Goal: Communication & Community: Share content

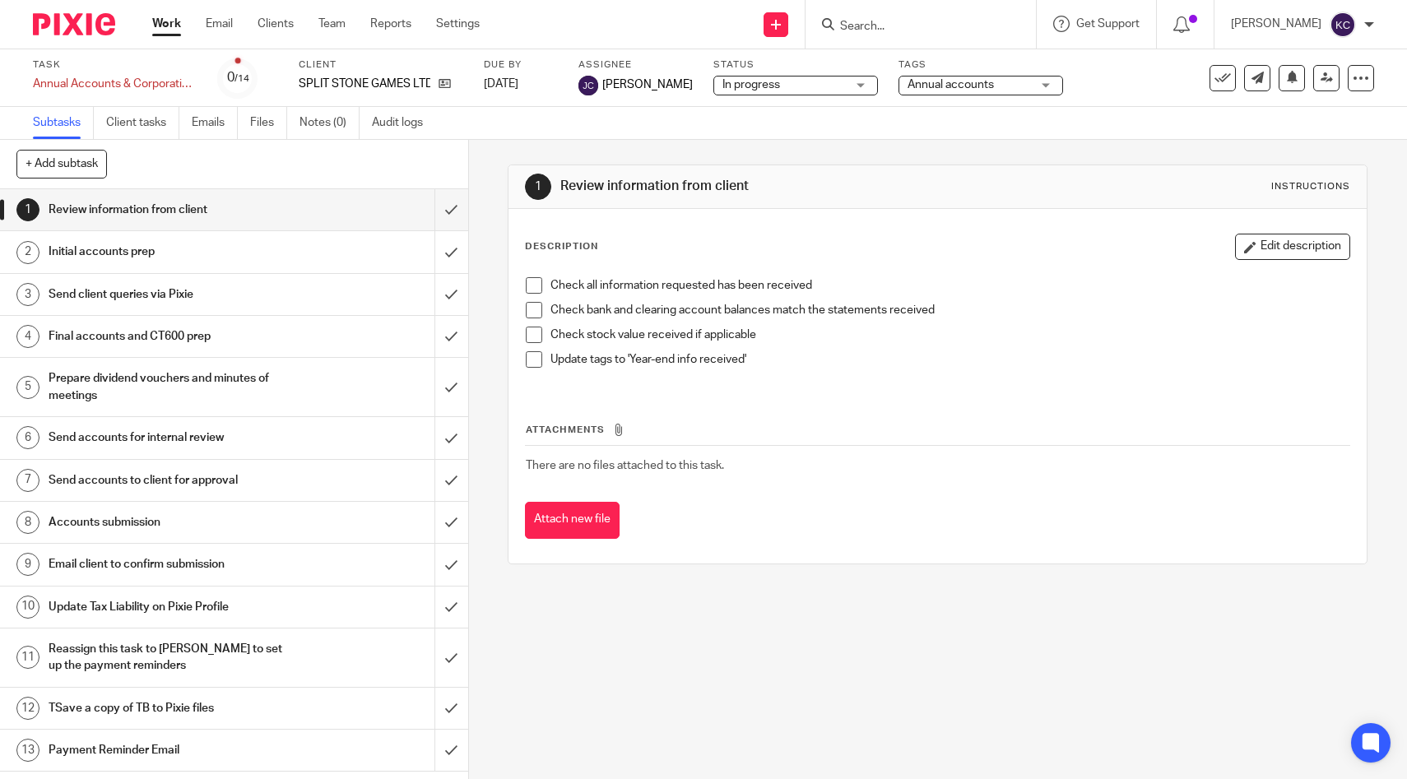
click at [934, 31] on input "Search" at bounding box center [913, 27] width 148 height 15
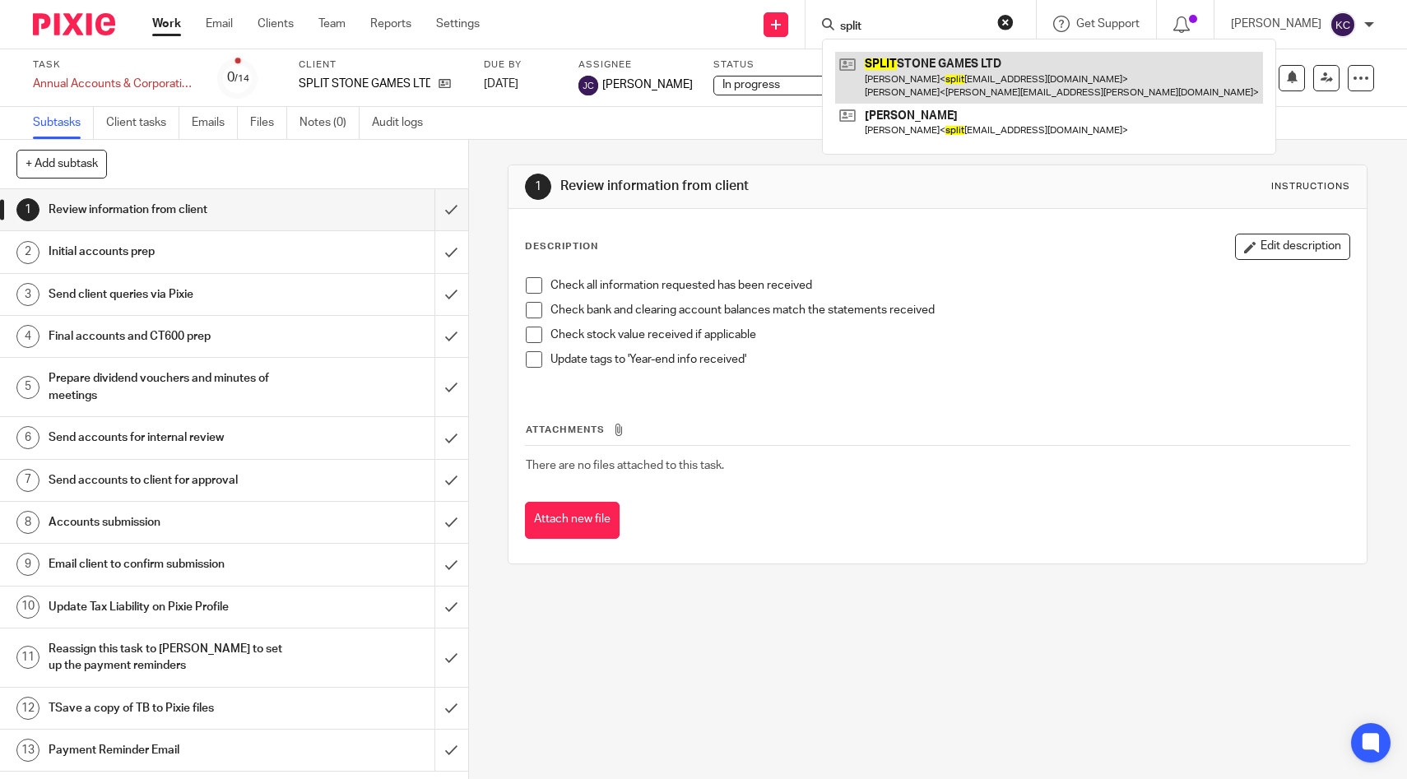
type input "split"
click at [970, 71] on link at bounding box center [1049, 77] width 428 height 51
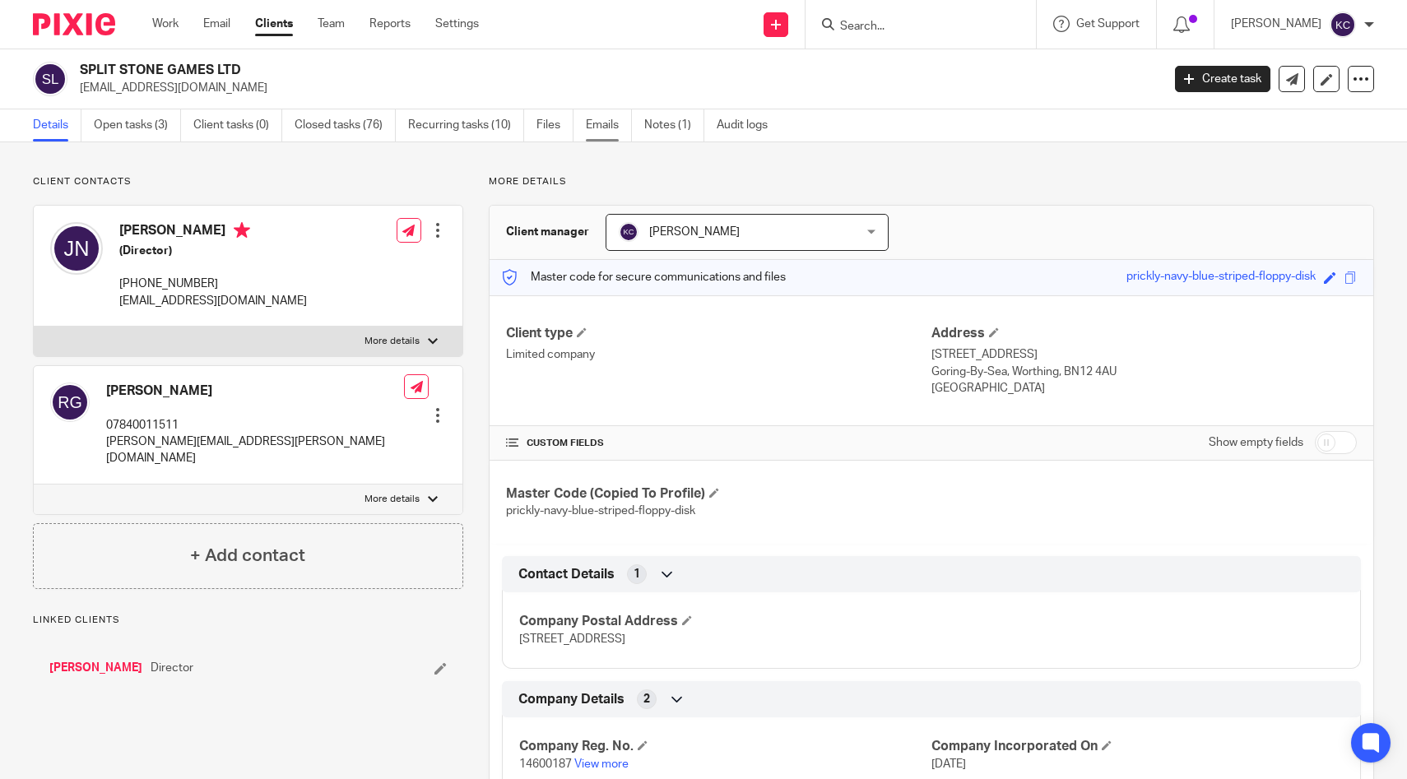
click at [602, 136] on link "Emails" at bounding box center [609, 125] width 46 height 32
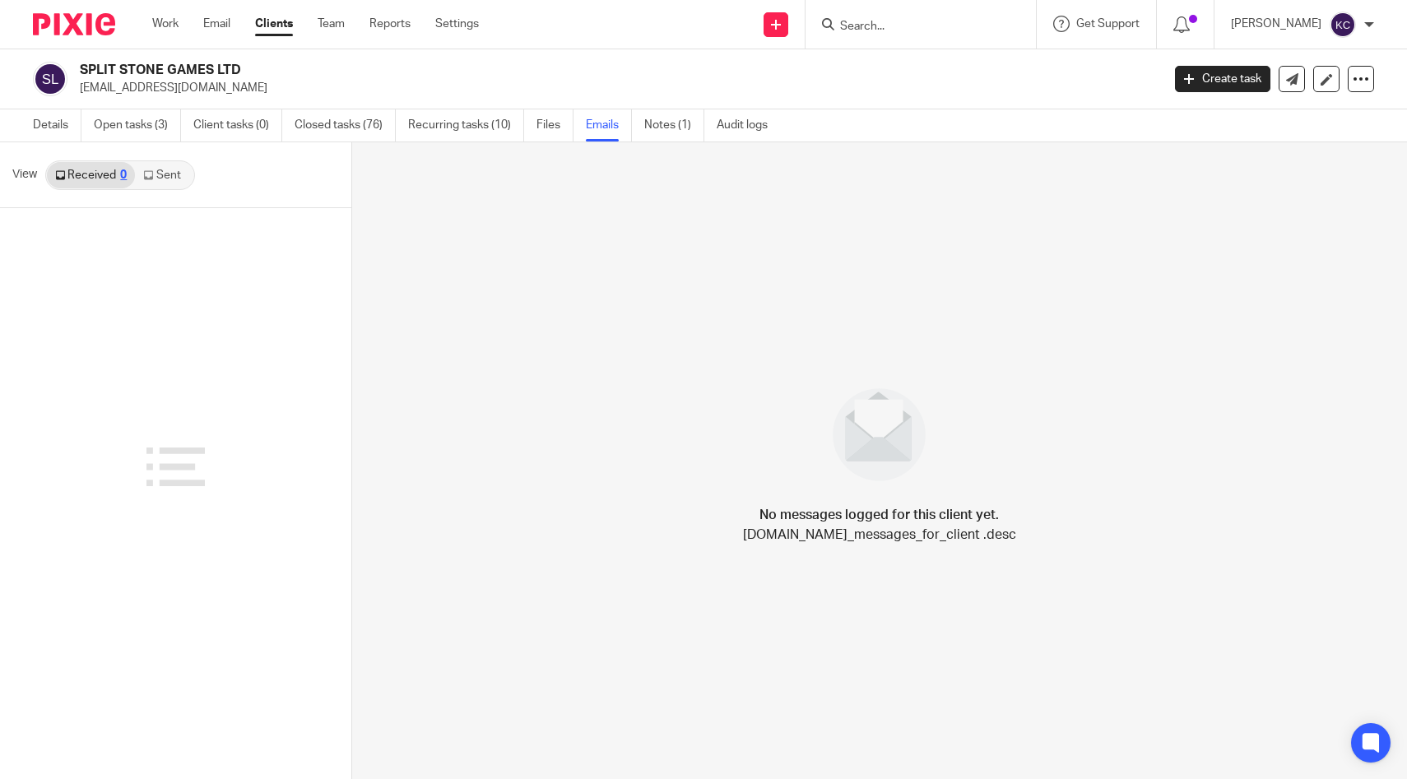
click at [161, 182] on link "Sent" at bounding box center [164, 175] width 58 height 26
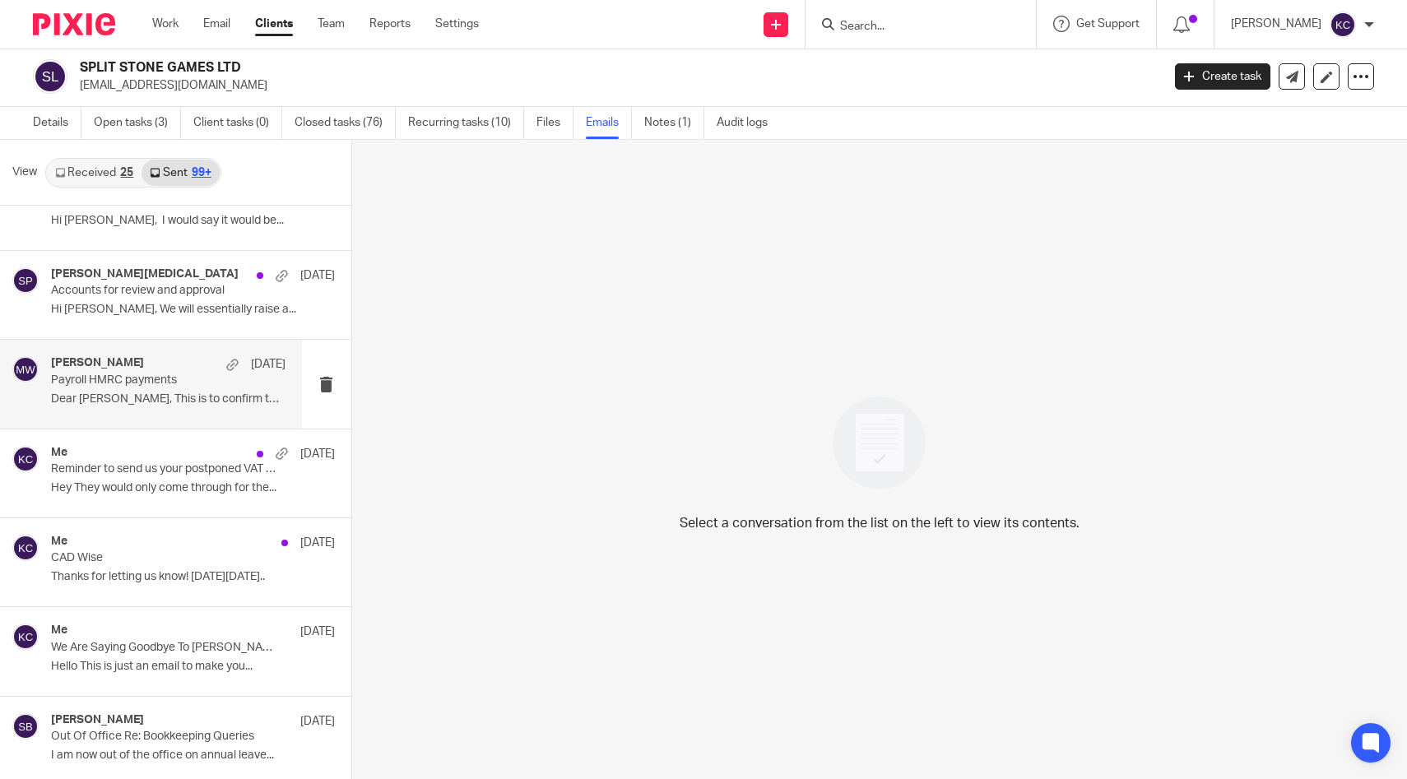
scroll to position [10837, 0]
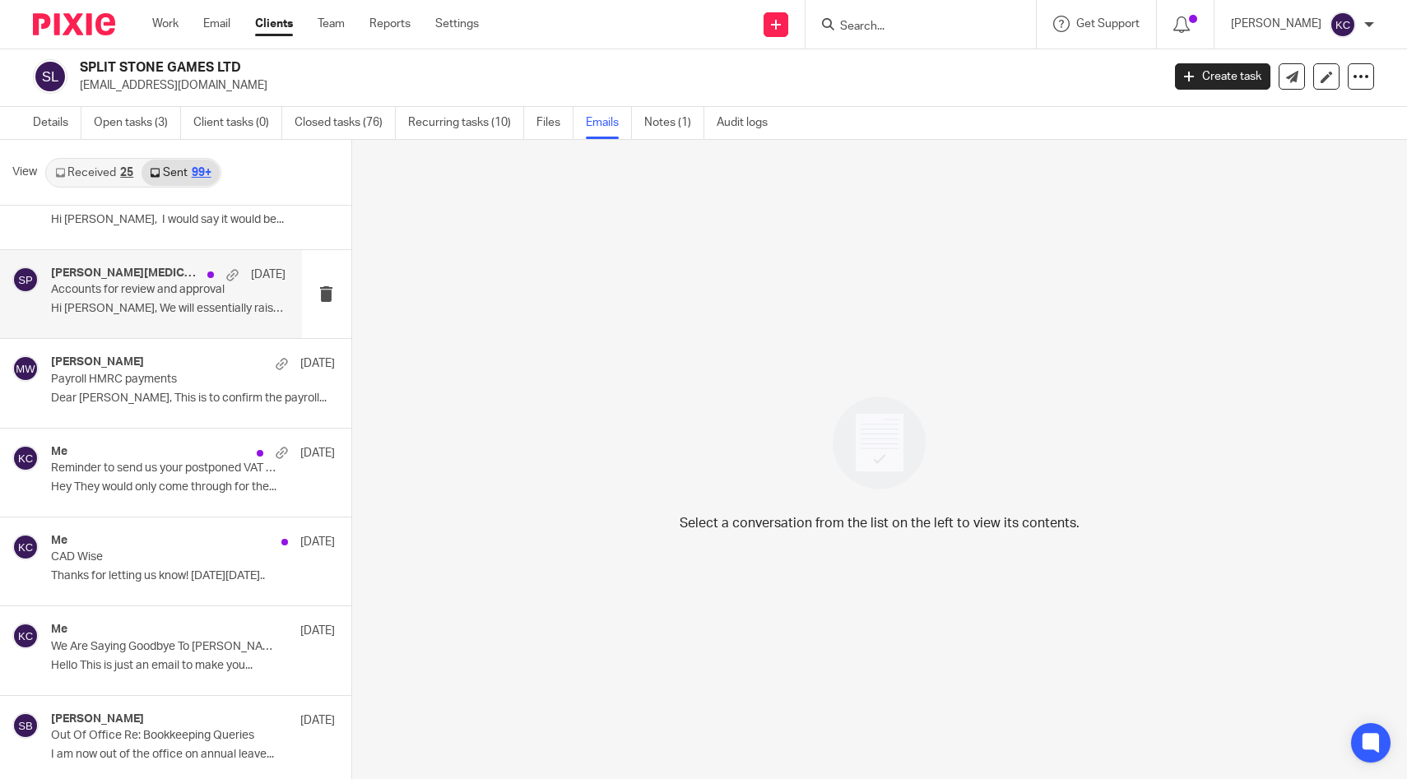
click at [155, 286] on p "Accounts for review and approval" at bounding box center [145, 290] width 188 height 14
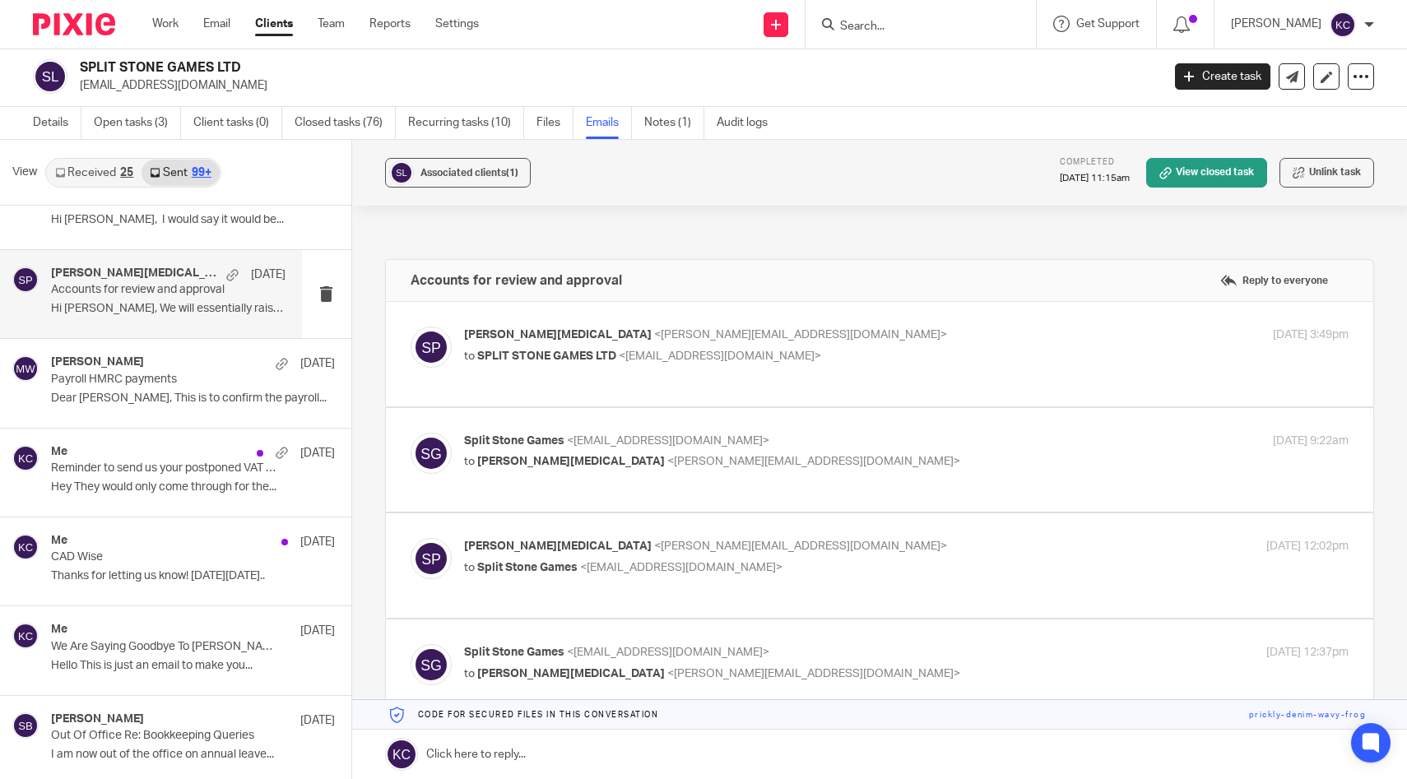
scroll to position [0, 0]
click at [685, 384] on label at bounding box center [880, 354] width 989 height 105
click at [411, 327] on input "checkbox" at bounding box center [410, 326] width 1 height 1
checkbox input "true"
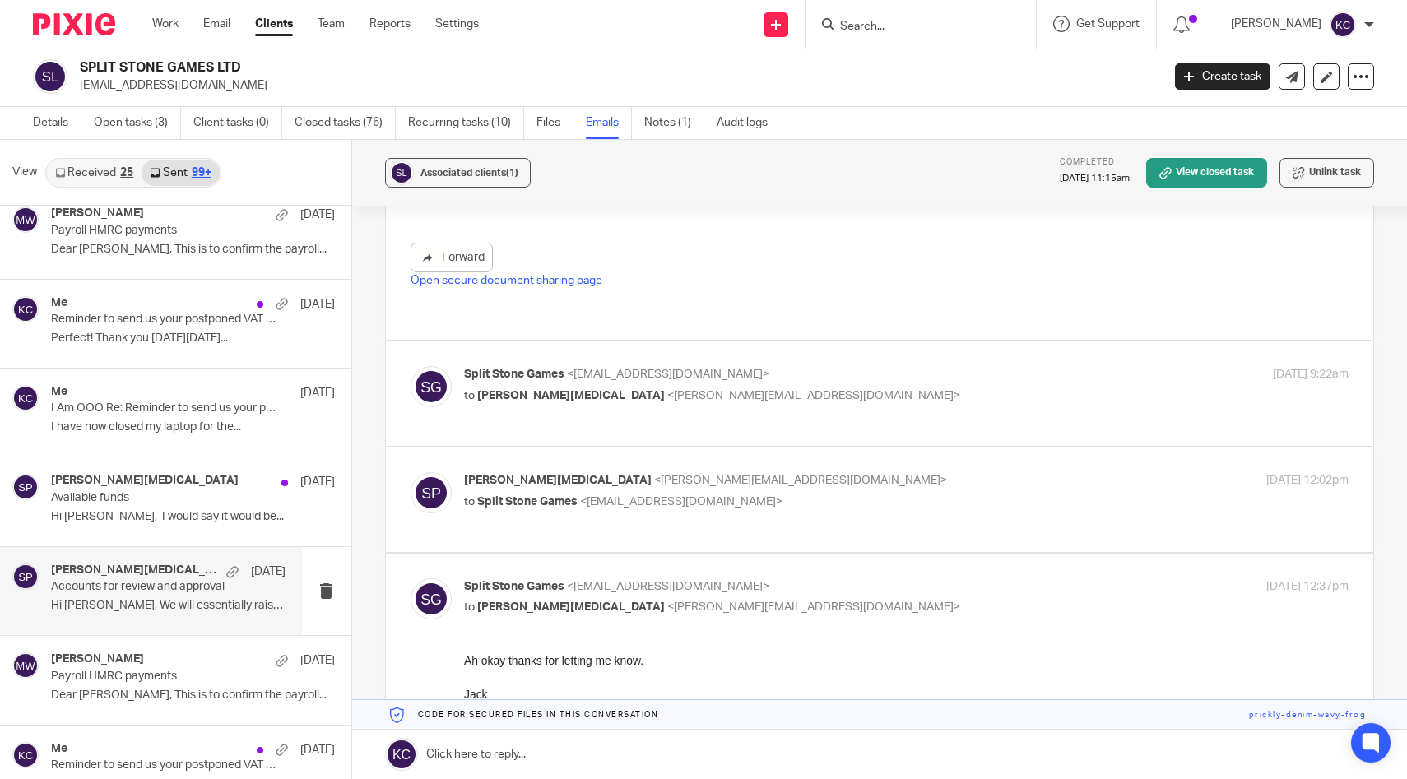
scroll to position [645, 0]
click at [658, 419] on div "Split Stone Games <[EMAIL_ADDRESS][DOMAIN_NAME]> to [PERSON_NAME][MEDICAL_DATA]…" at bounding box center [880, 391] width 939 height 55
click at [751, 369] on p "Split Stone Games <[EMAIL_ADDRESS][DOMAIN_NAME]>" at bounding box center [759, 372] width 590 height 17
checkbox input "true"
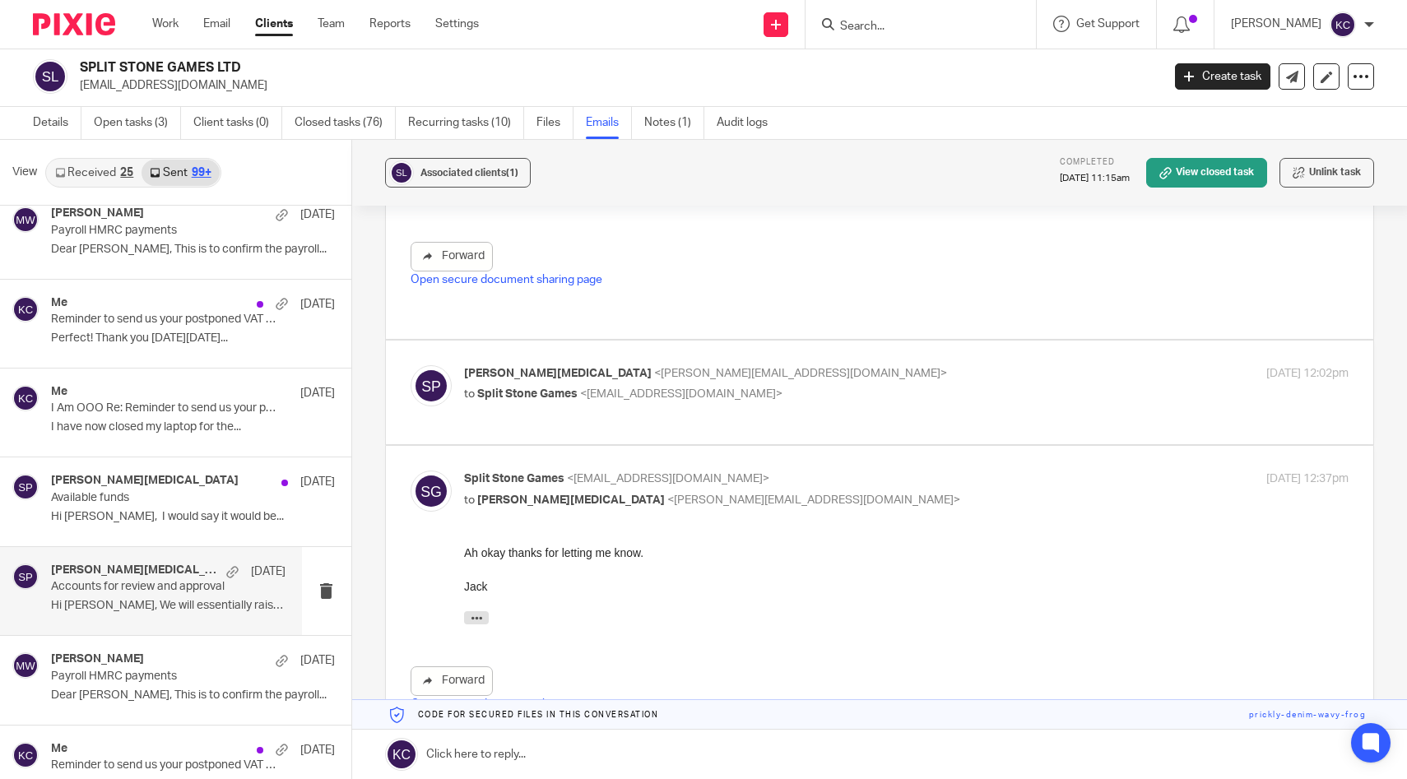
scroll to position [1055, 0]
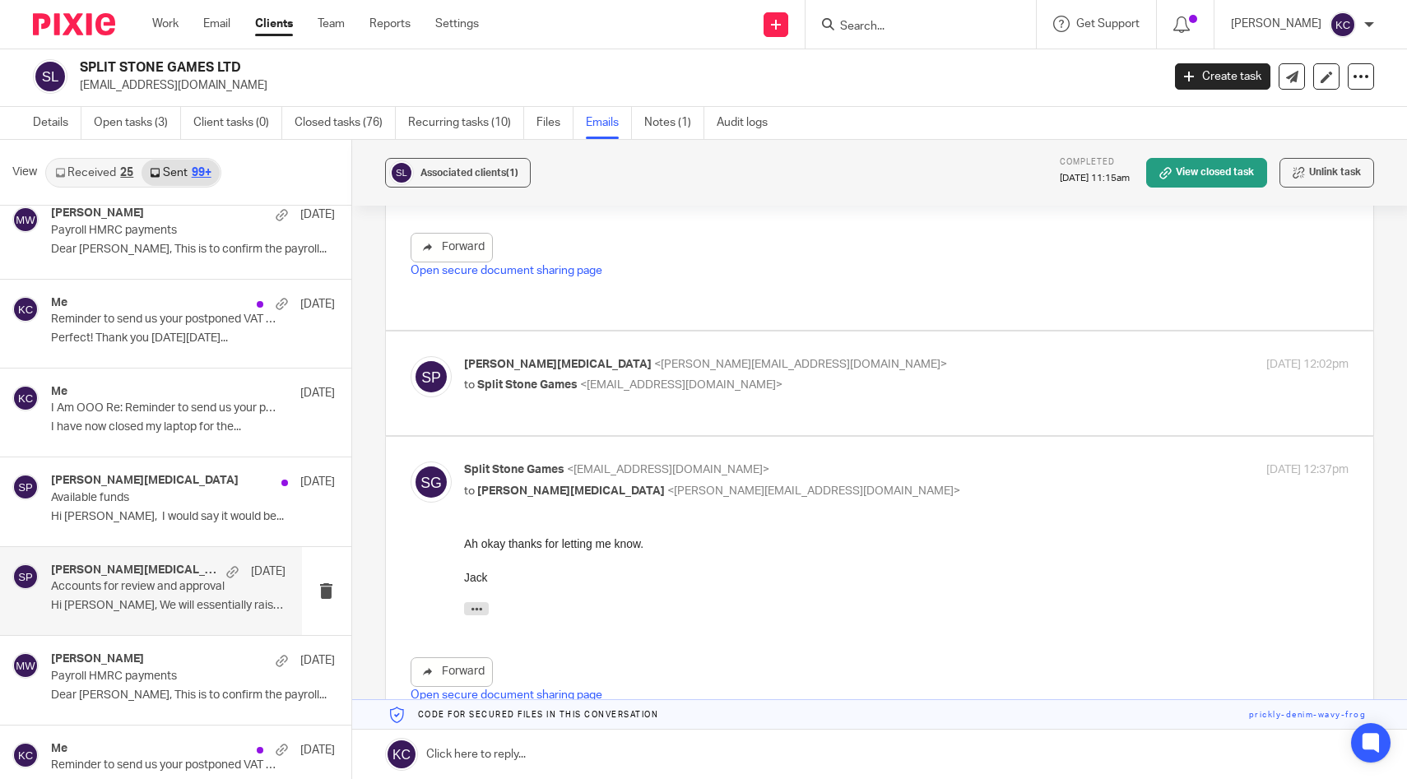
click at [732, 436] on label at bounding box center [880, 384] width 989 height 105
click at [411, 356] on input "checkbox" at bounding box center [410, 356] width 1 height 1
checkbox input "true"
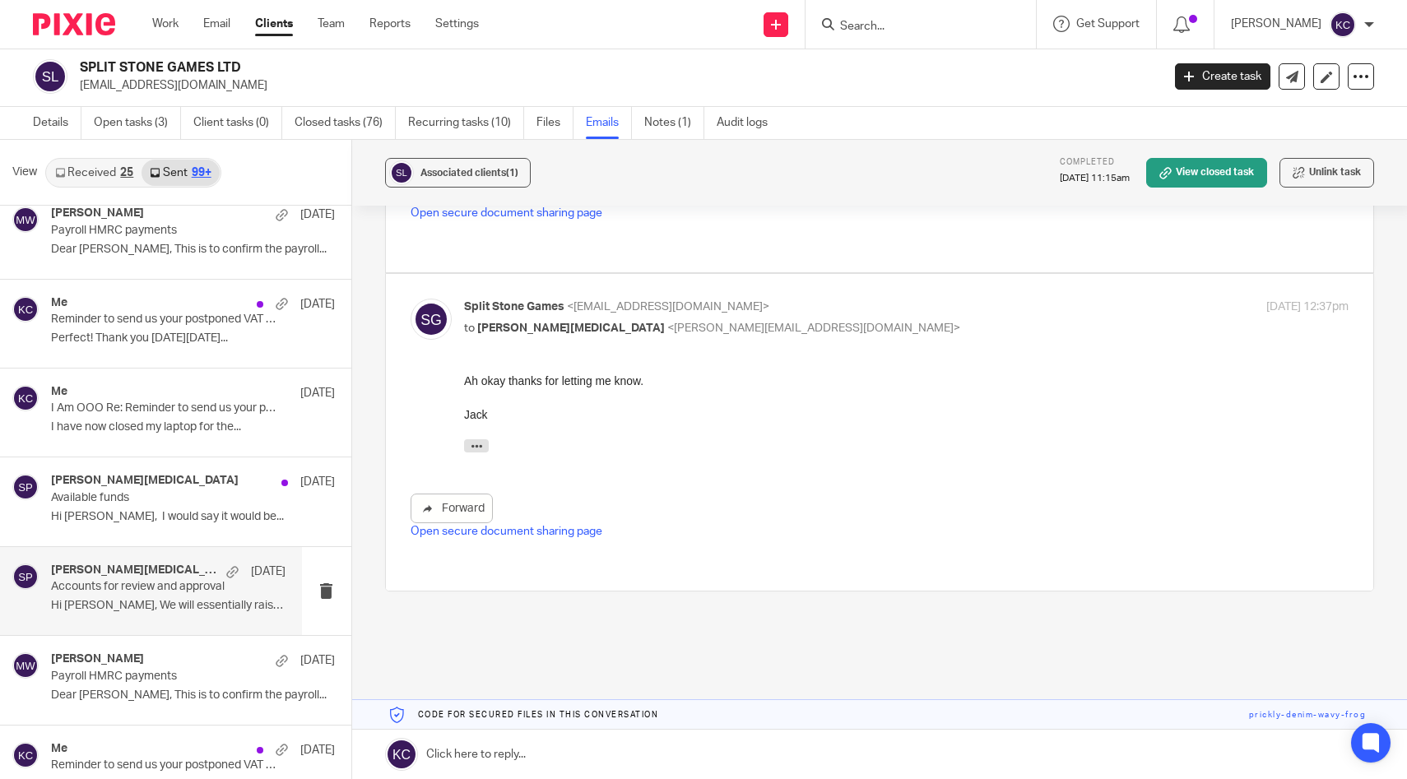
scroll to position [2485, 0]
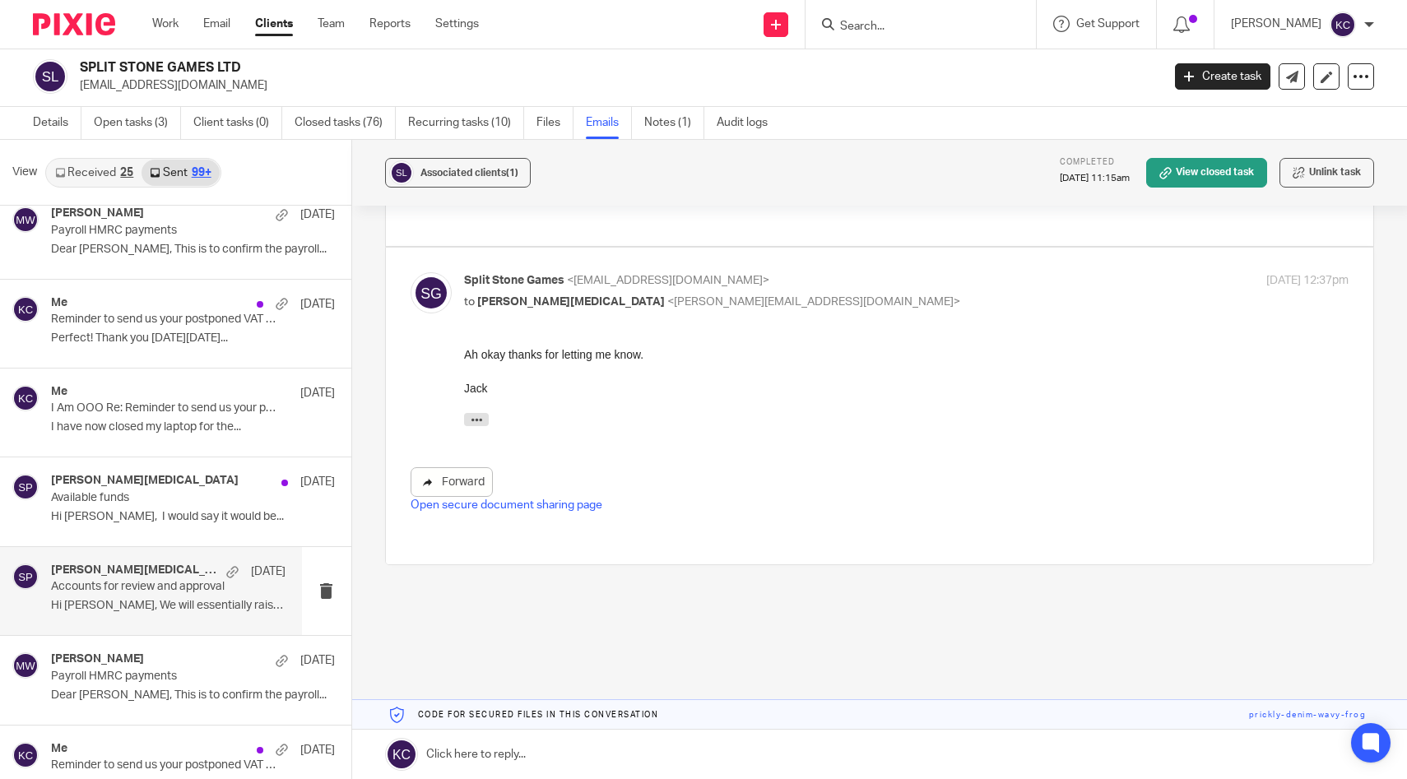
click at [478, 468] on link "Forward" at bounding box center [452, 483] width 82 height 30
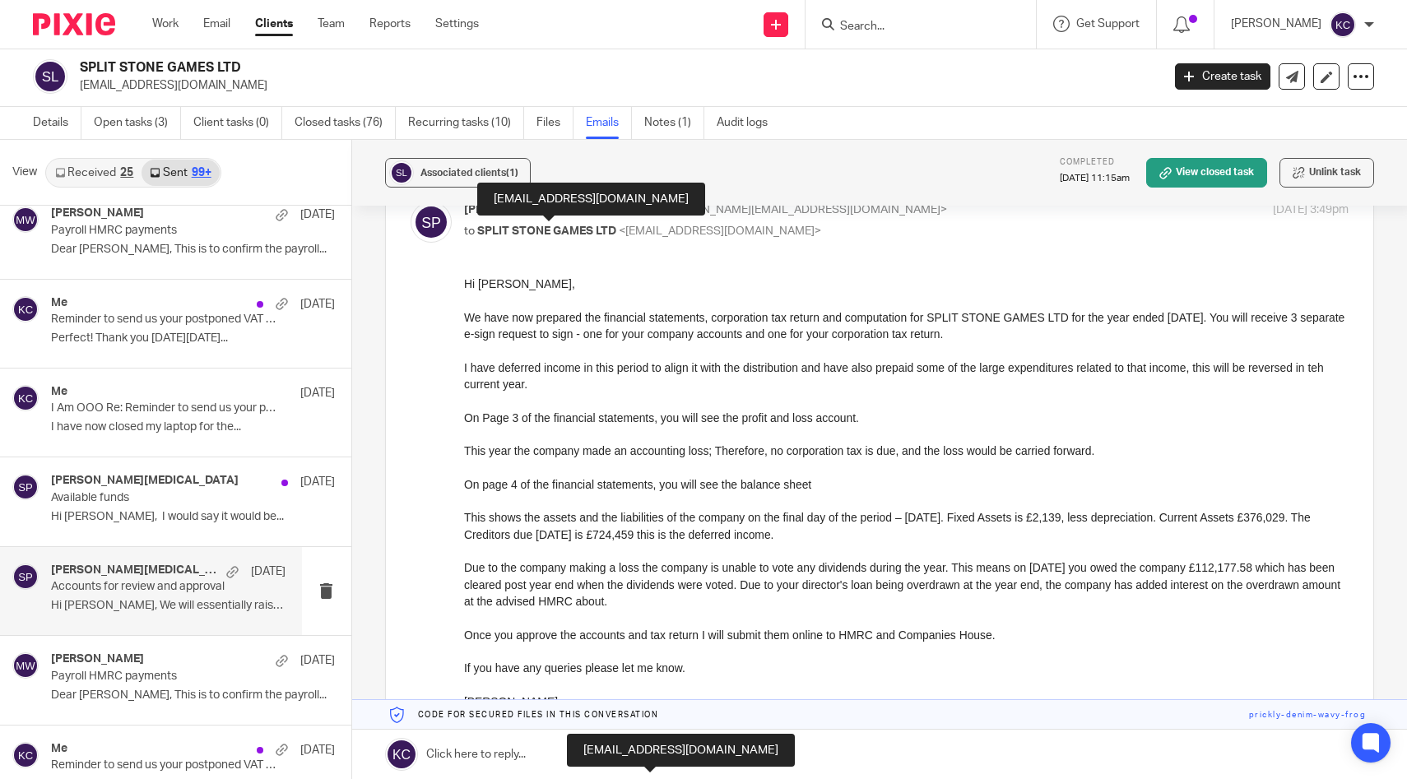
scroll to position [119, 0]
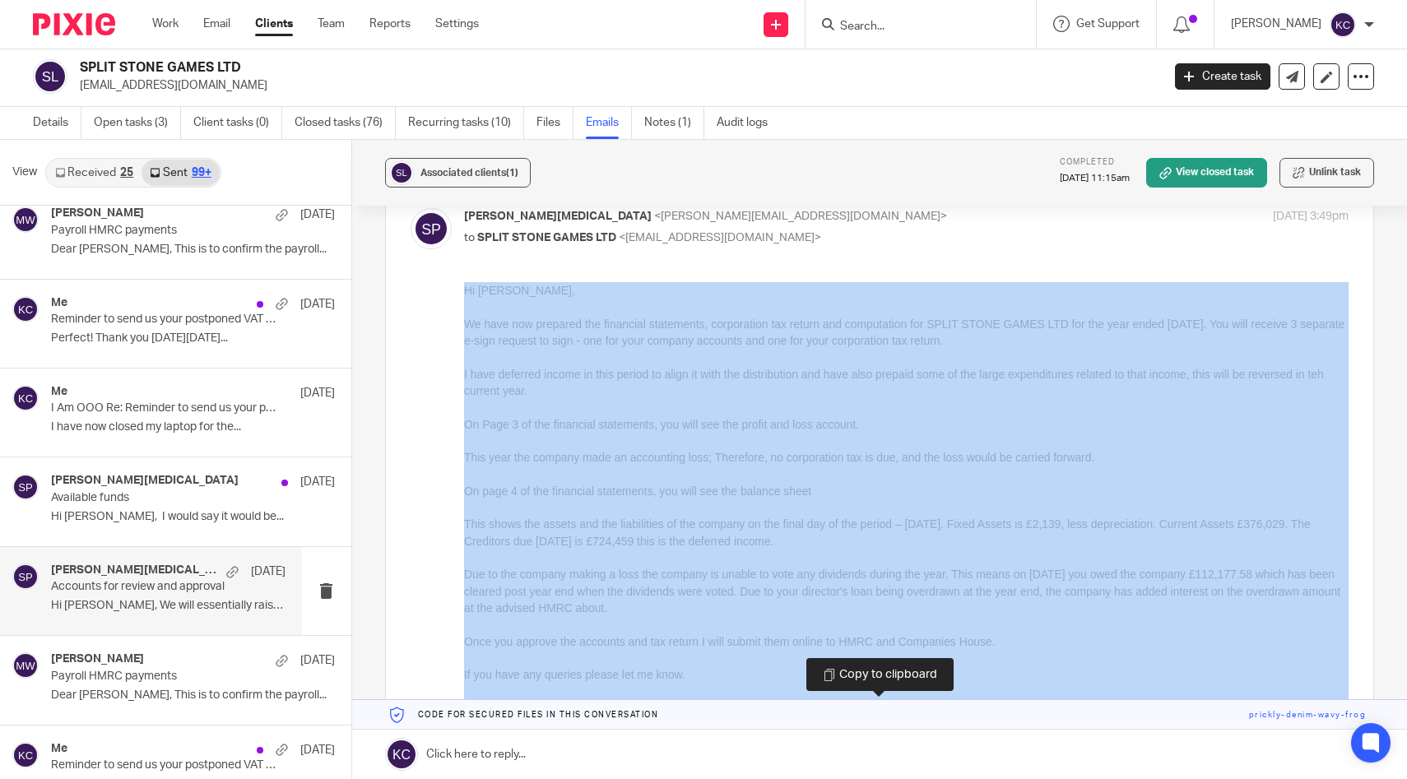
drag, startPoint x: 458, startPoint y: 291, endPoint x: 754, endPoint y: 724, distance: 524.0
copy div "Forward Open secure document sharing page Split Stone Games <[EMAIL_ADDRESS][DO…"
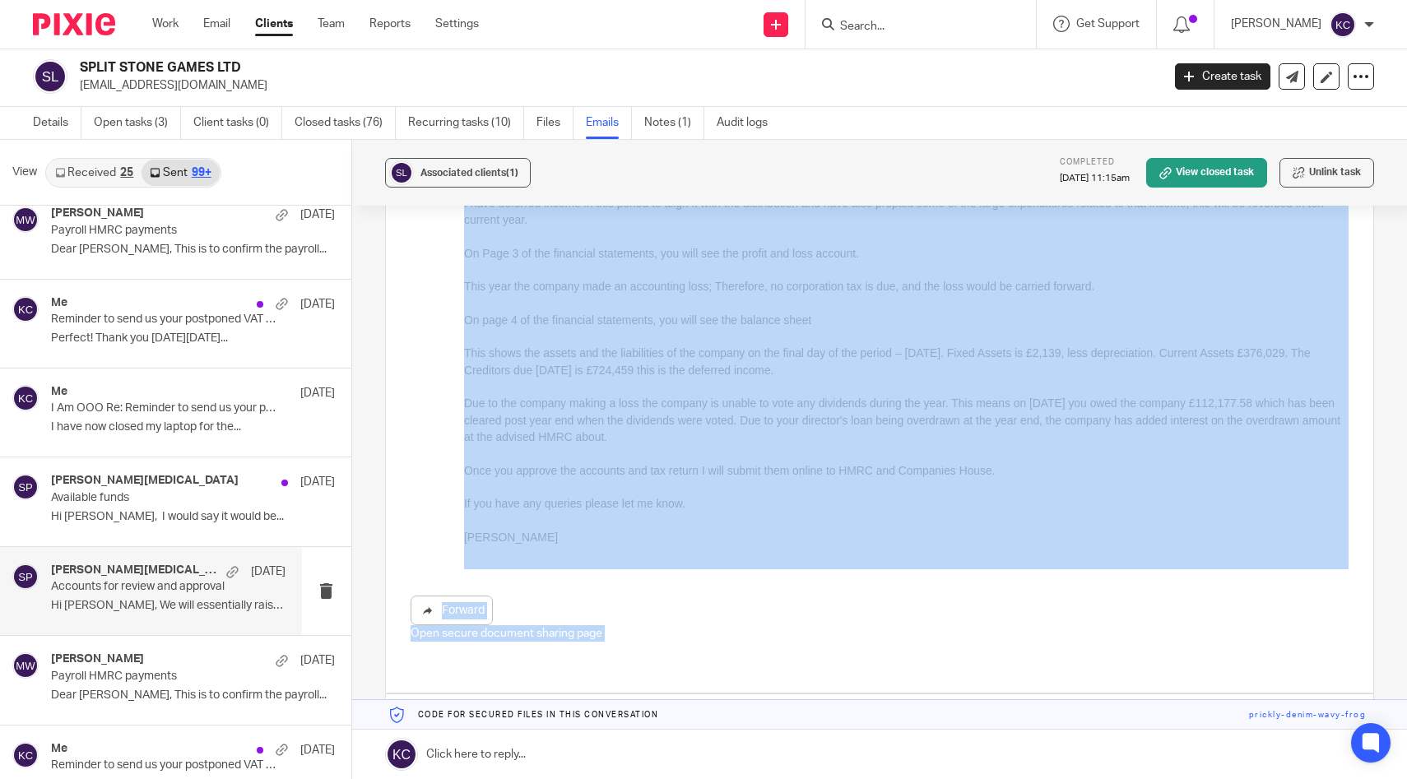
scroll to position [393, 0]
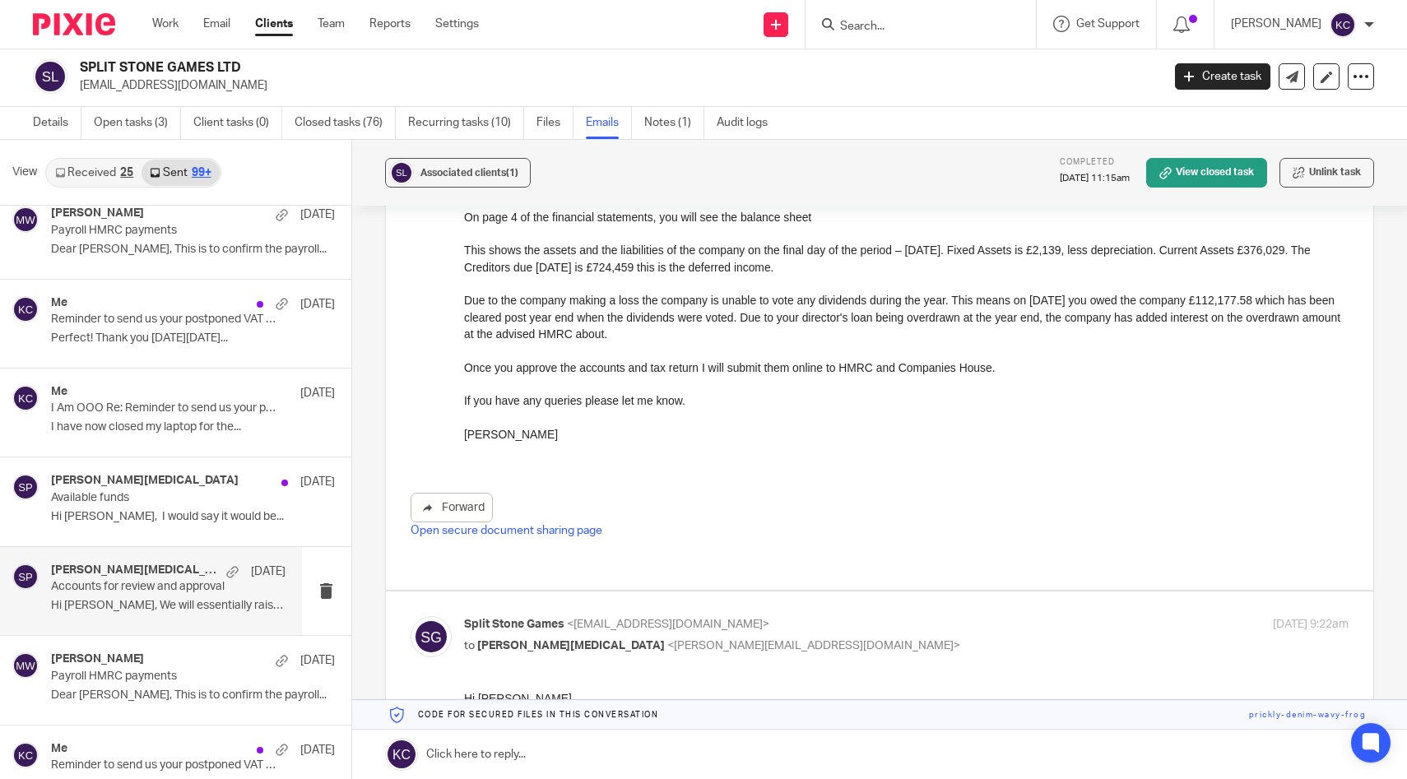
click at [747, 468] on div "Forward Open secure document sharing page" at bounding box center [880, 274] width 939 height 532
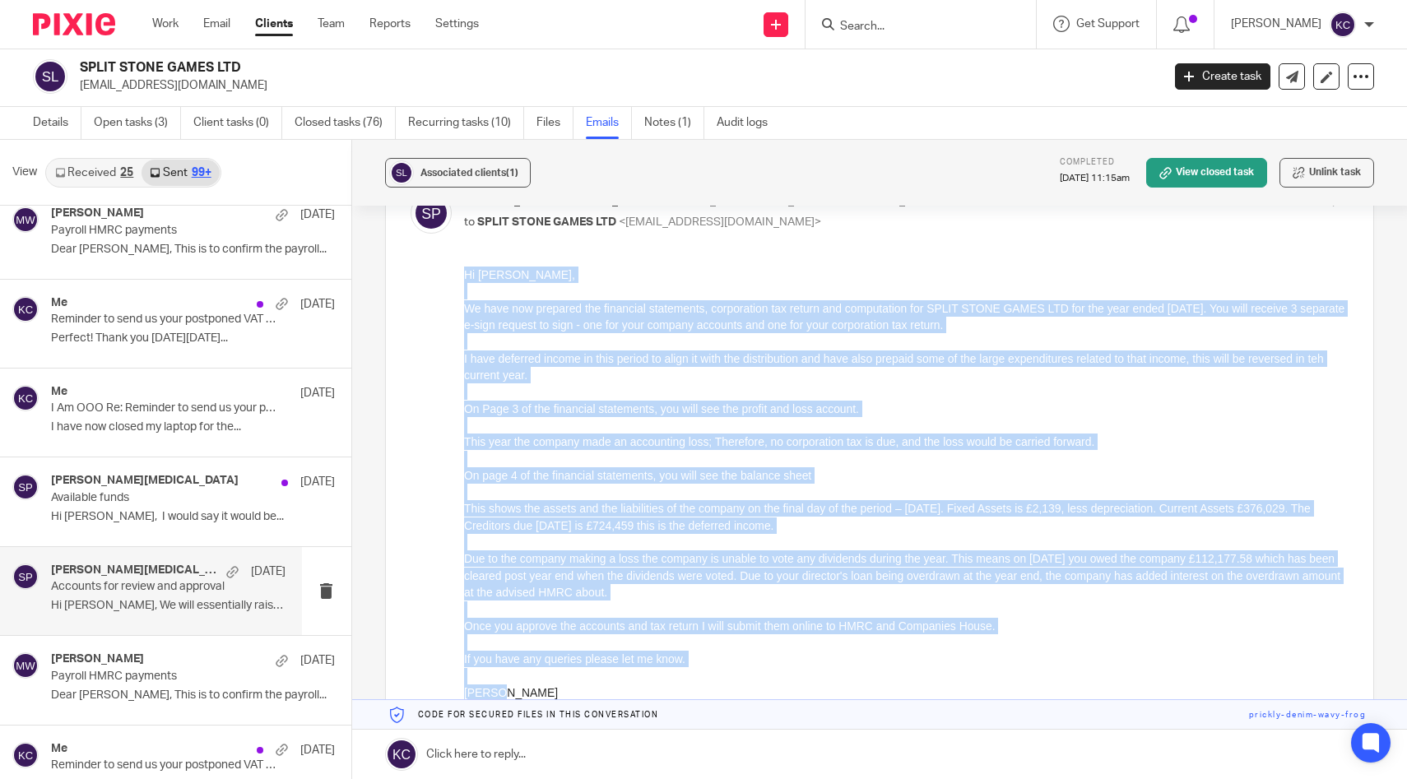
scroll to position [71, 0]
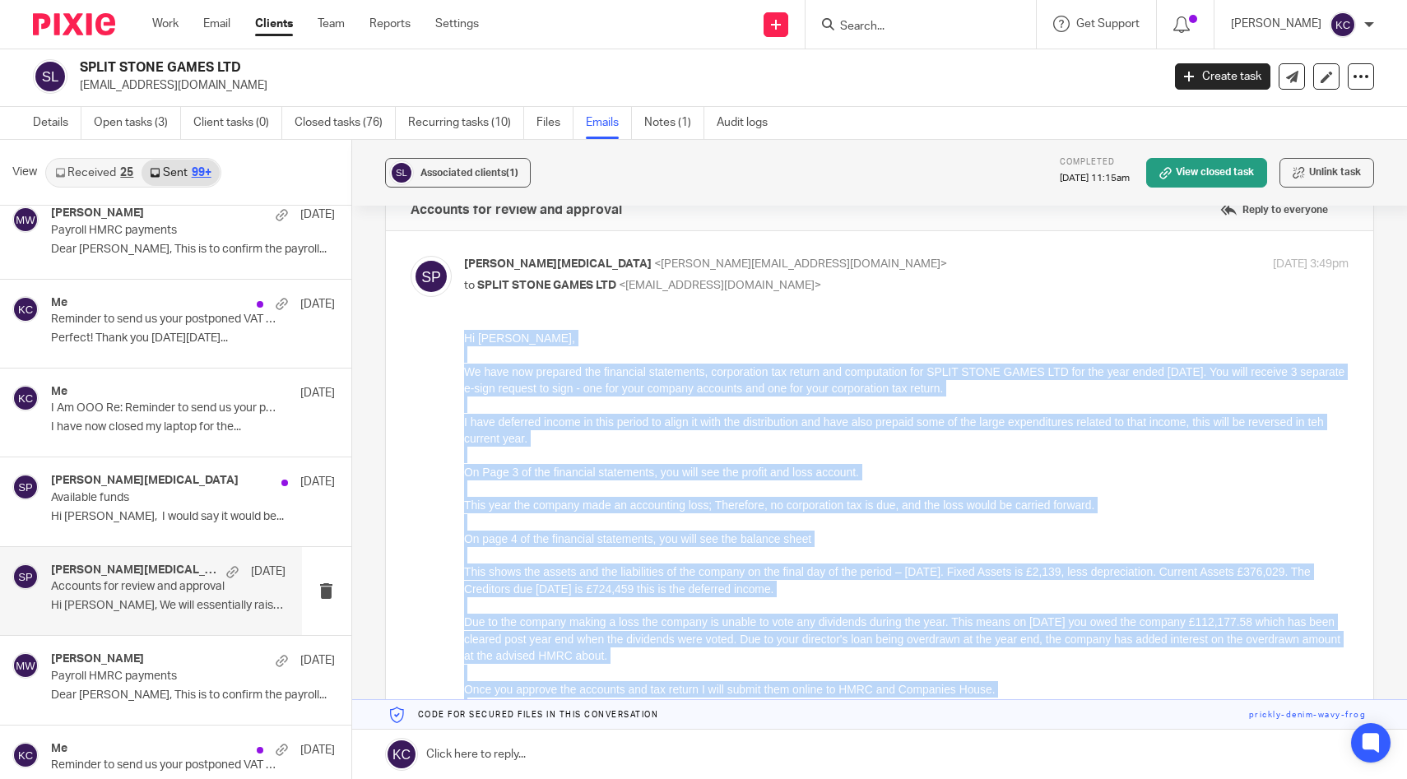
drag, startPoint x: 509, startPoint y: 759, endPoint x: 430, endPoint y: 333, distance: 432.7
click at [463, 333] on html "Hi [PERSON_NAME], We have now prepared the financial statements, corporation ta…" at bounding box center [906, 556] width 886 height 452
copy div "Lo Ipsu, Do sita con adipisci eli seddoeius temporinci, utlaboreetd mag aliqua …"
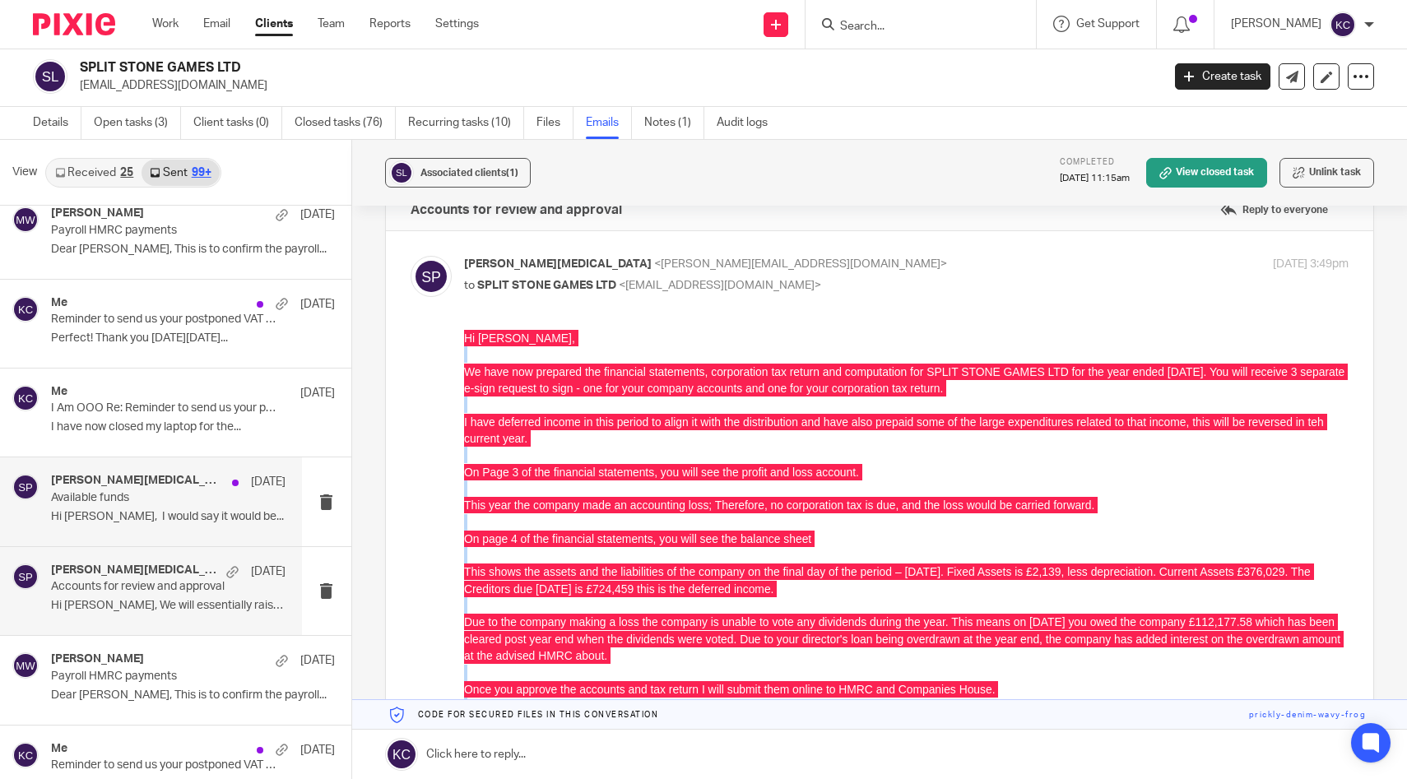
click at [156, 504] on p "Available funds" at bounding box center [145, 498] width 188 height 14
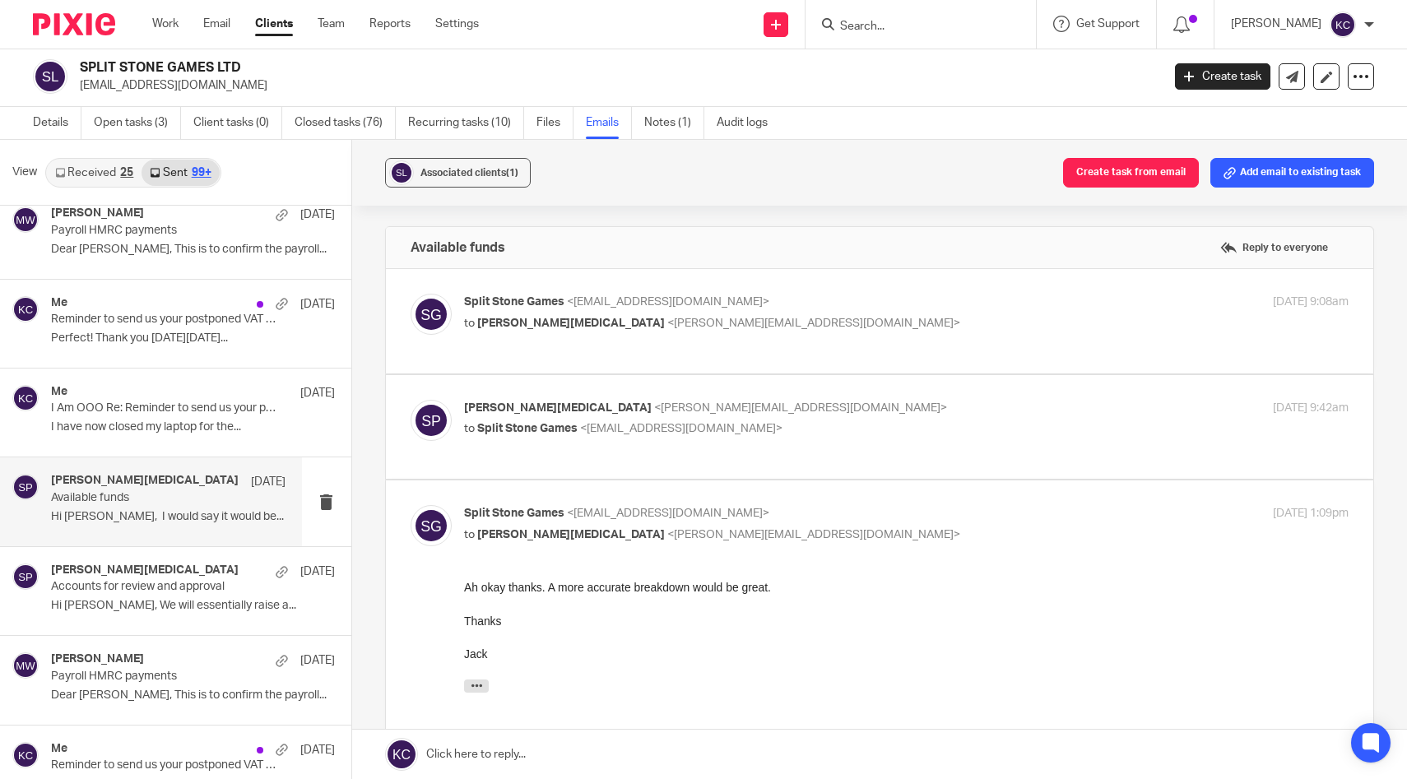
scroll to position [0, 0]
click at [713, 374] on label at bounding box center [880, 321] width 989 height 105
click at [411, 294] on input "checkbox" at bounding box center [410, 293] width 1 height 1
checkbox input "true"
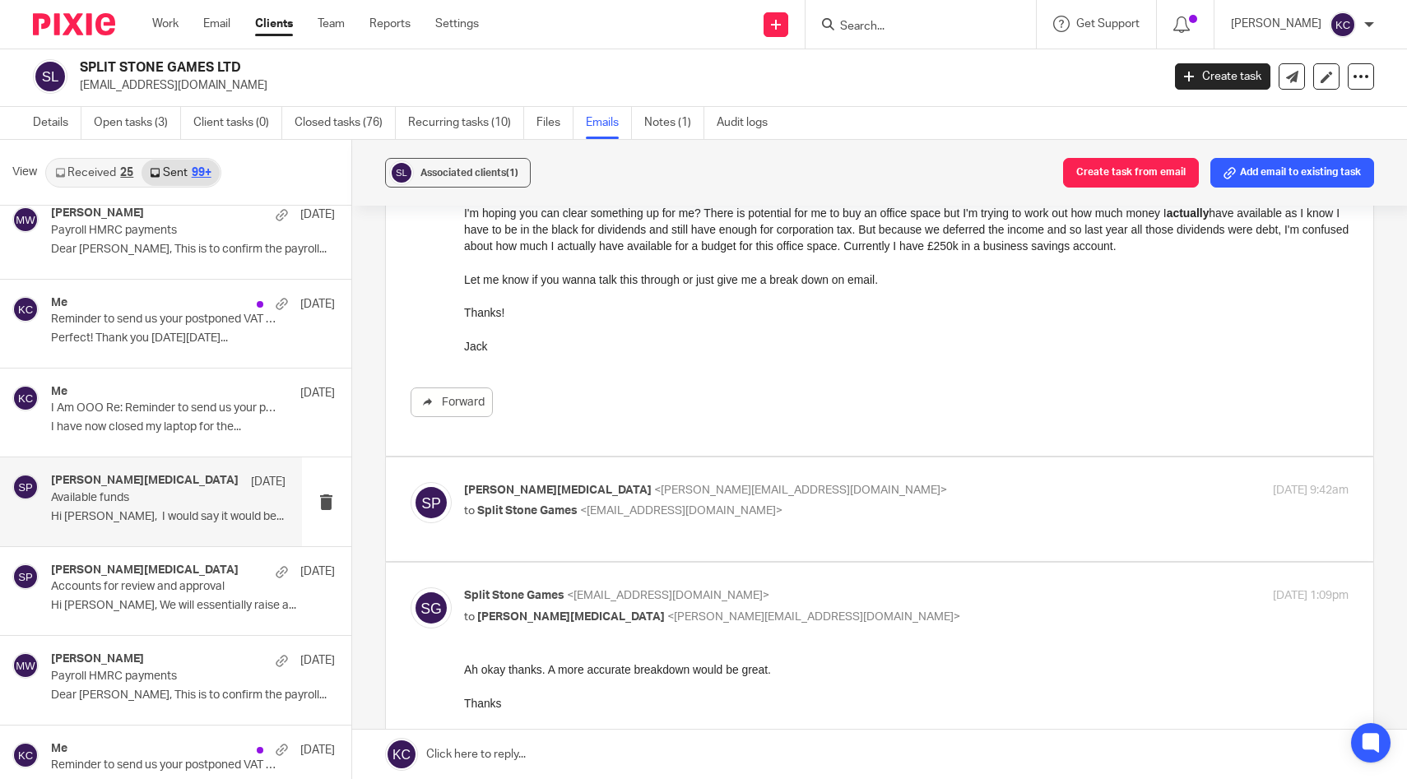
scroll to position [233, 0]
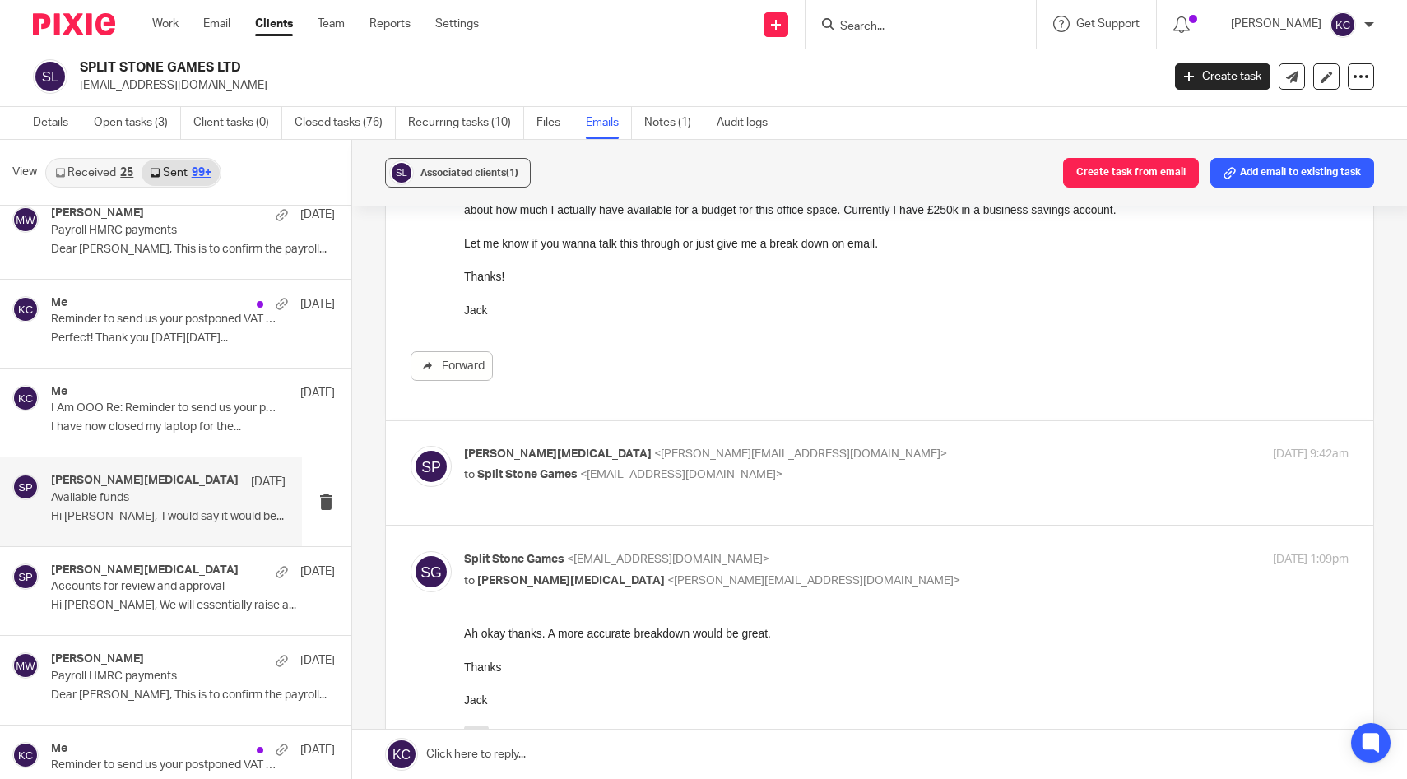
click at [711, 501] on div "[PERSON_NAME][MEDICAL_DATA] <[PERSON_NAME][EMAIL_ADDRESS][DOMAIN_NAME]> to Spli…" at bounding box center [880, 473] width 939 height 55
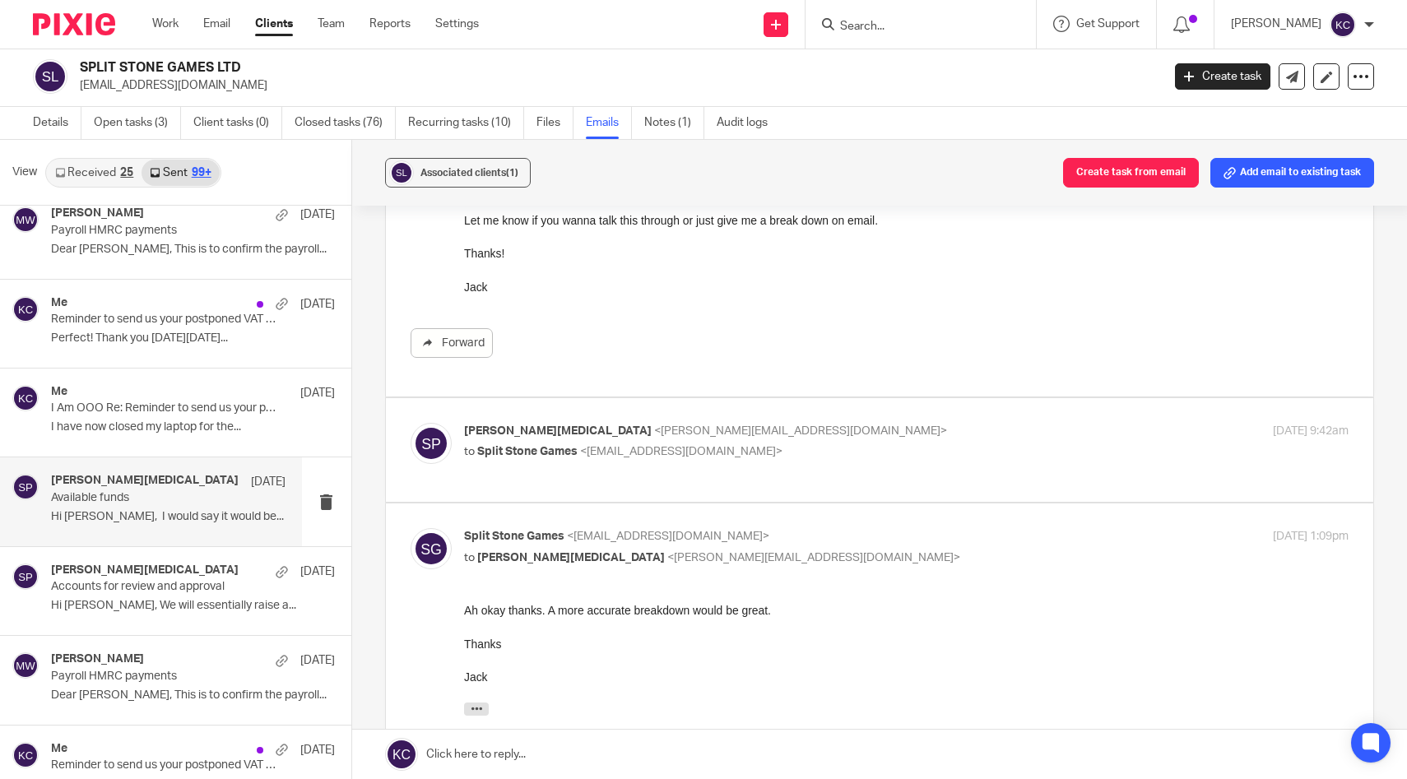
scroll to position [260, 0]
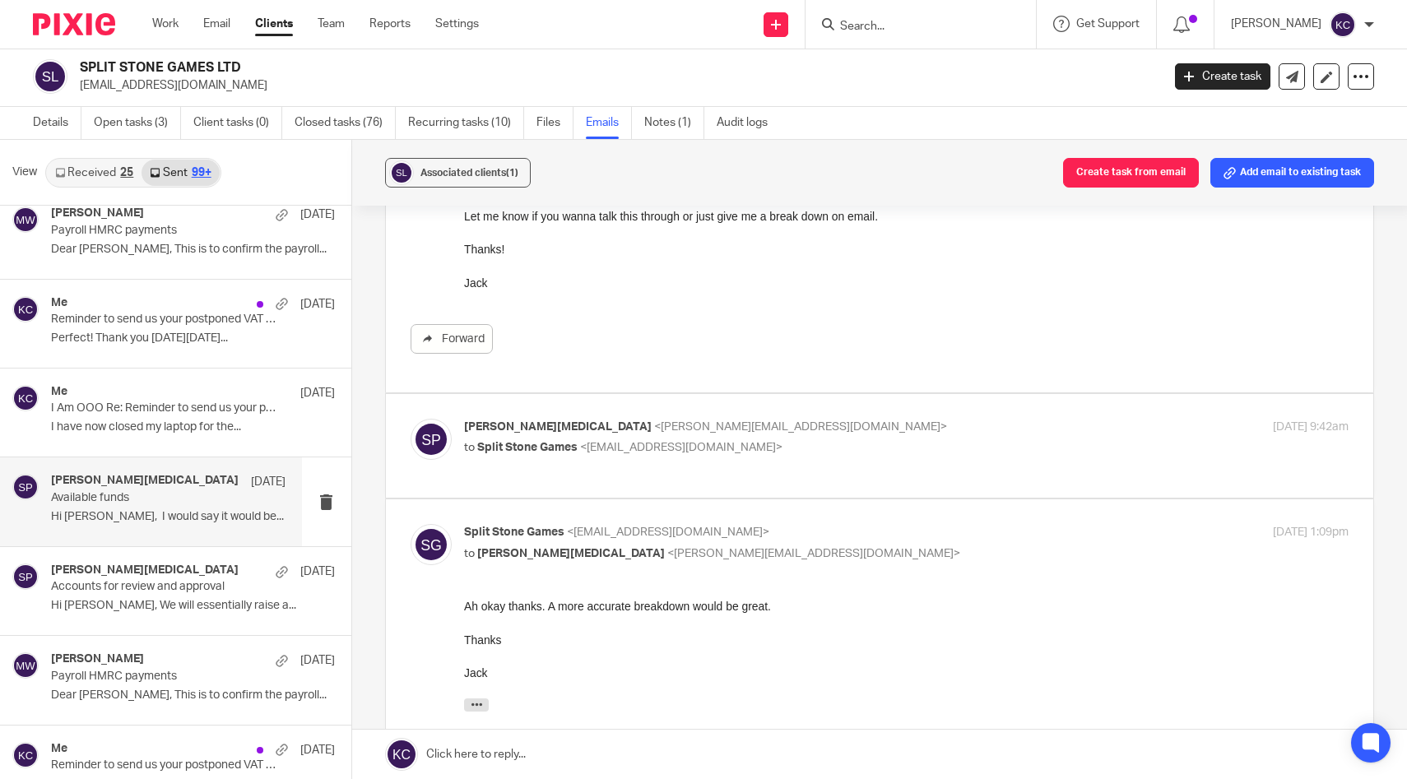
click at [706, 433] on span "<[PERSON_NAME][EMAIL_ADDRESS][DOMAIN_NAME]>" at bounding box center [800, 427] width 293 height 12
checkbox input "true"
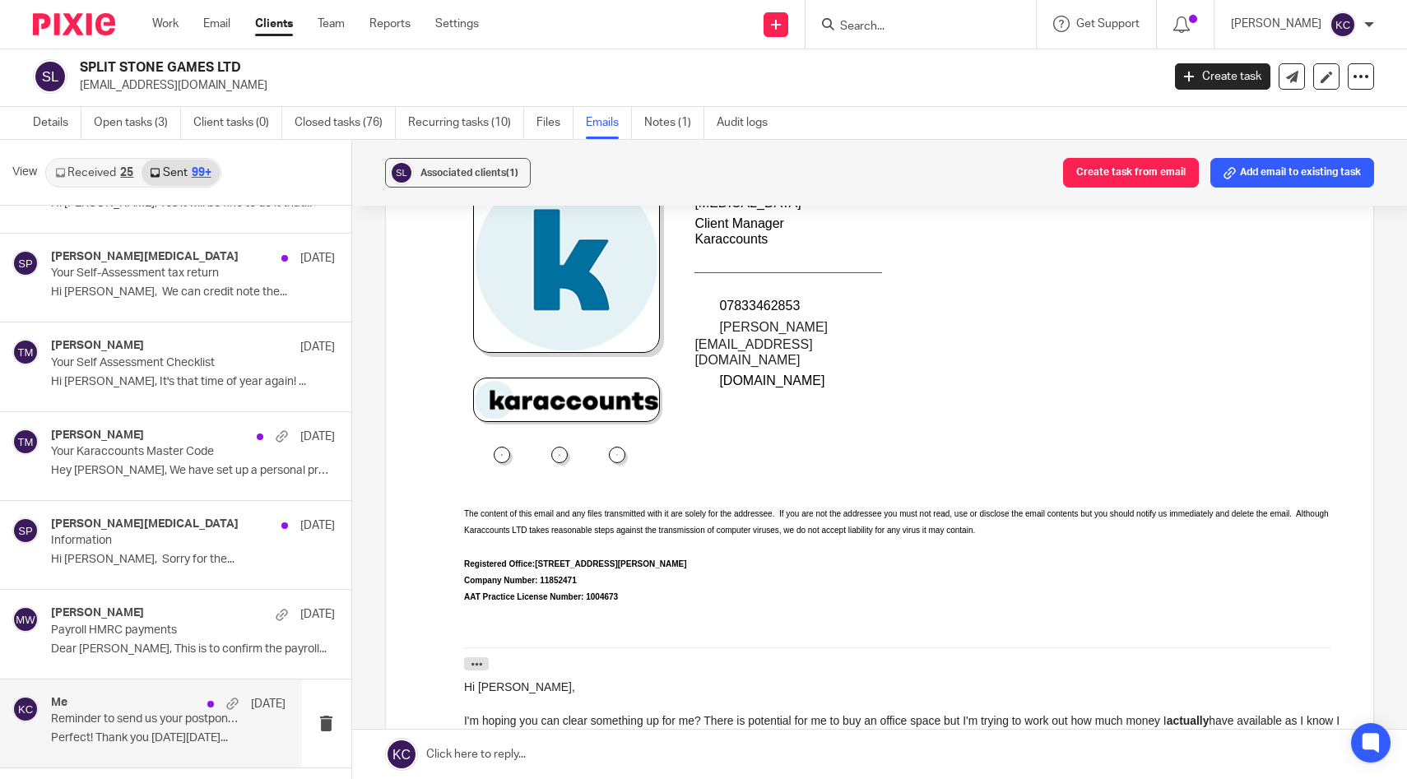
scroll to position [10043, 0]
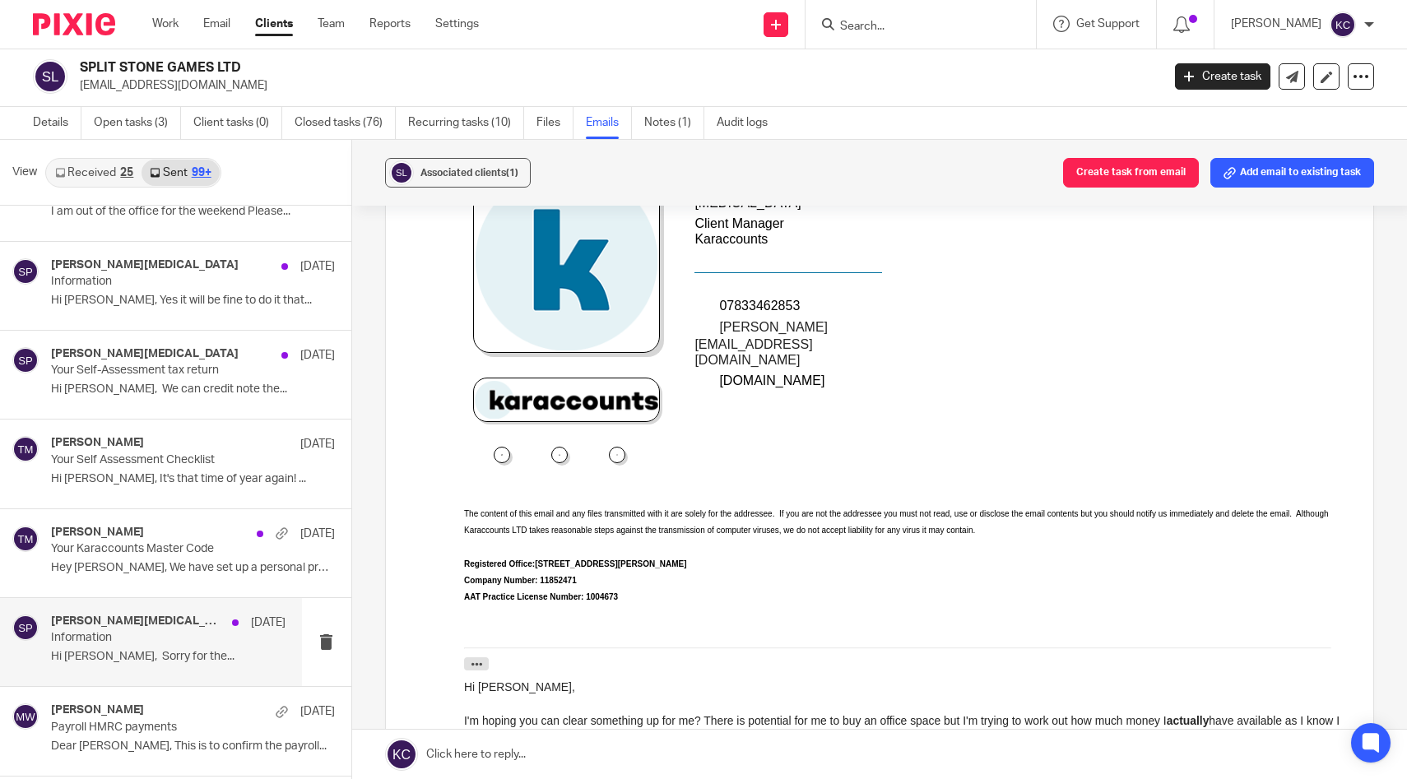
click at [147, 643] on p "Information" at bounding box center [145, 638] width 188 height 14
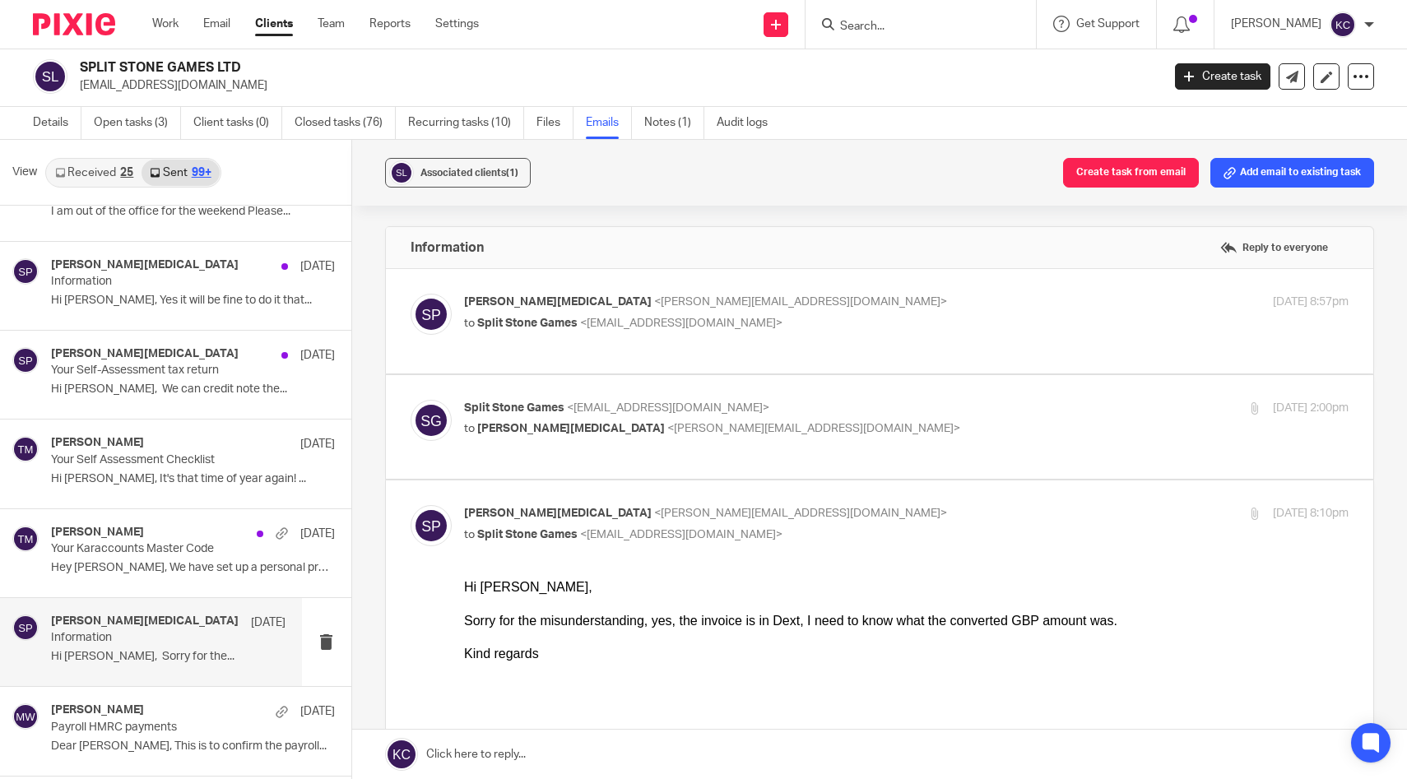
scroll to position [0, 0]
click at [700, 353] on label at bounding box center [880, 321] width 989 height 105
click at [411, 294] on input "checkbox" at bounding box center [410, 293] width 1 height 1
checkbox input "true"
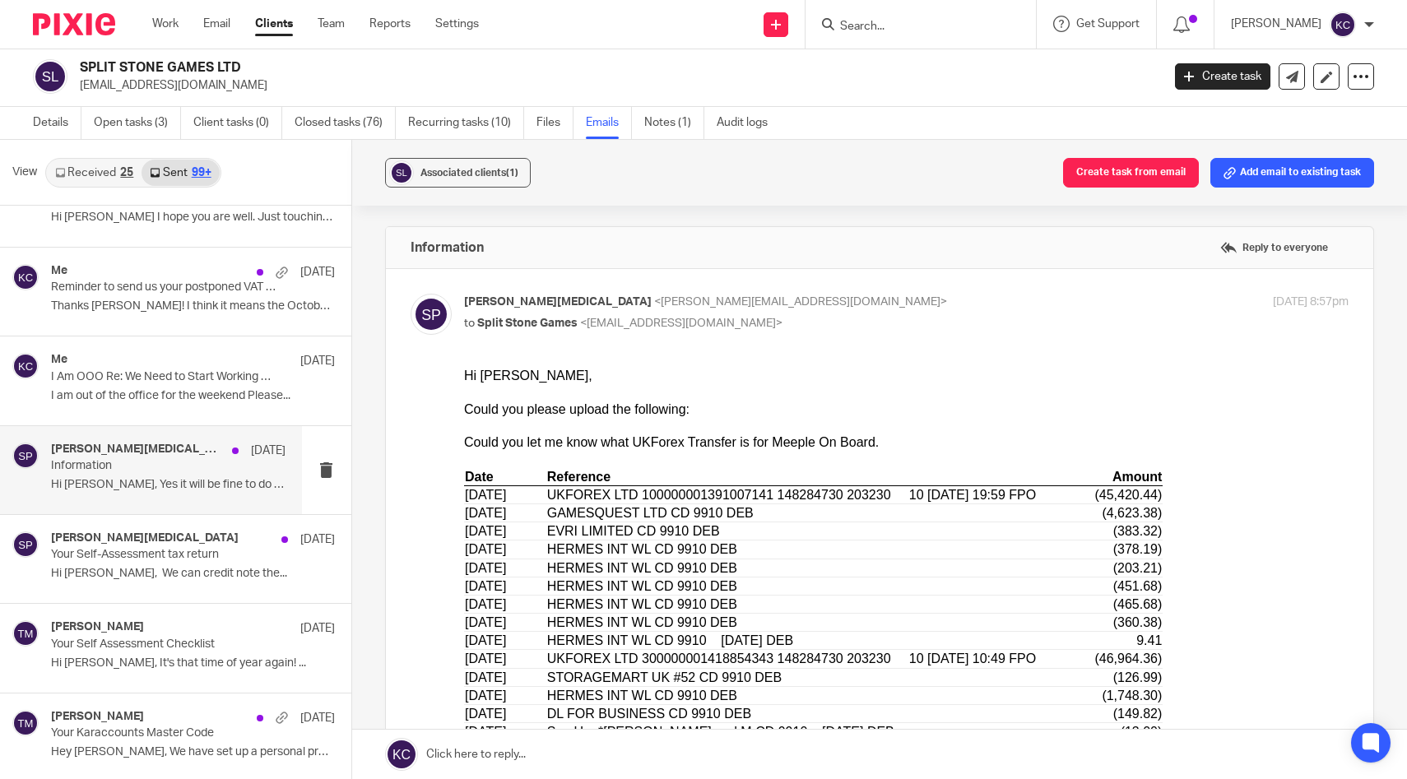
scroll to position [9844, 0]
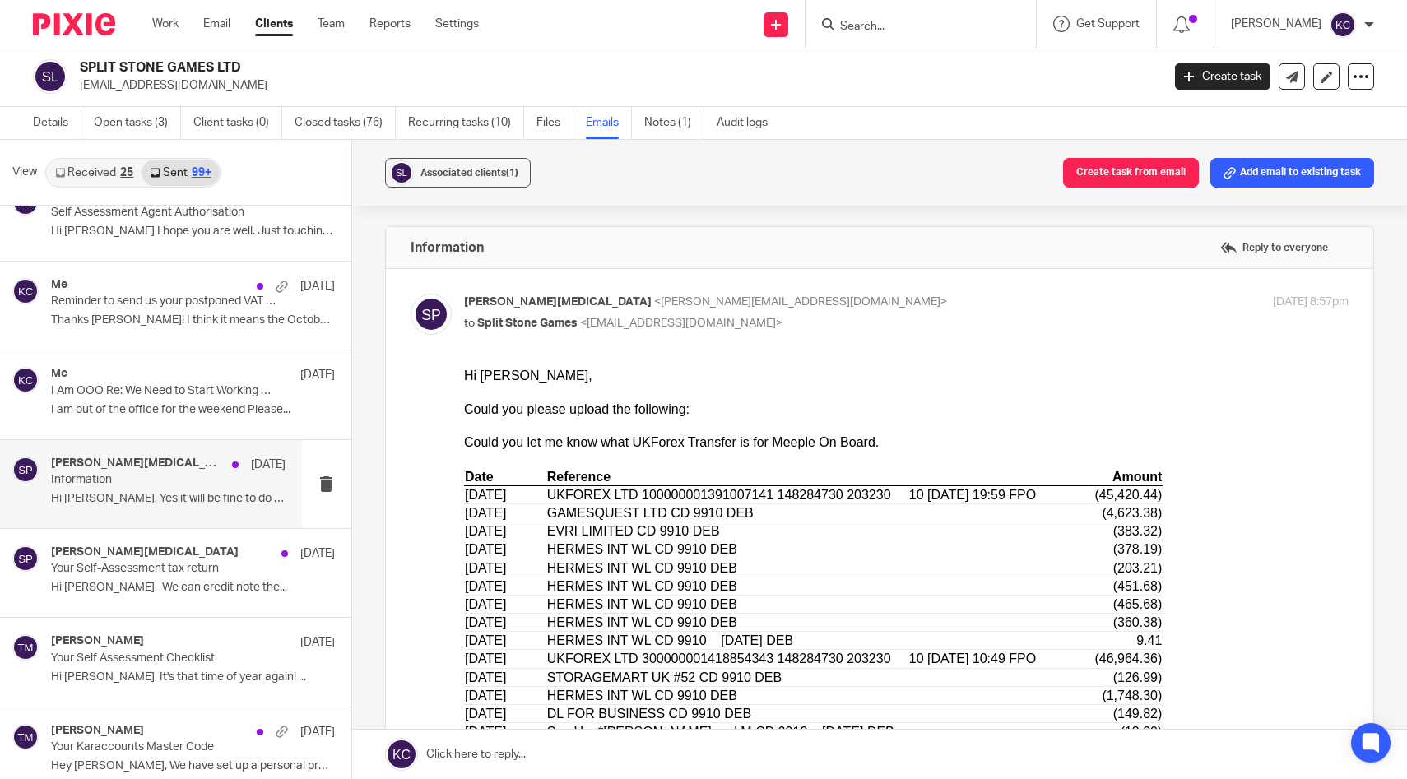
click at [106, 471] on h4 "[PERSON_NAME][MEDICAL_DATA]" at bounding box center [137, 464] width 173 height 14
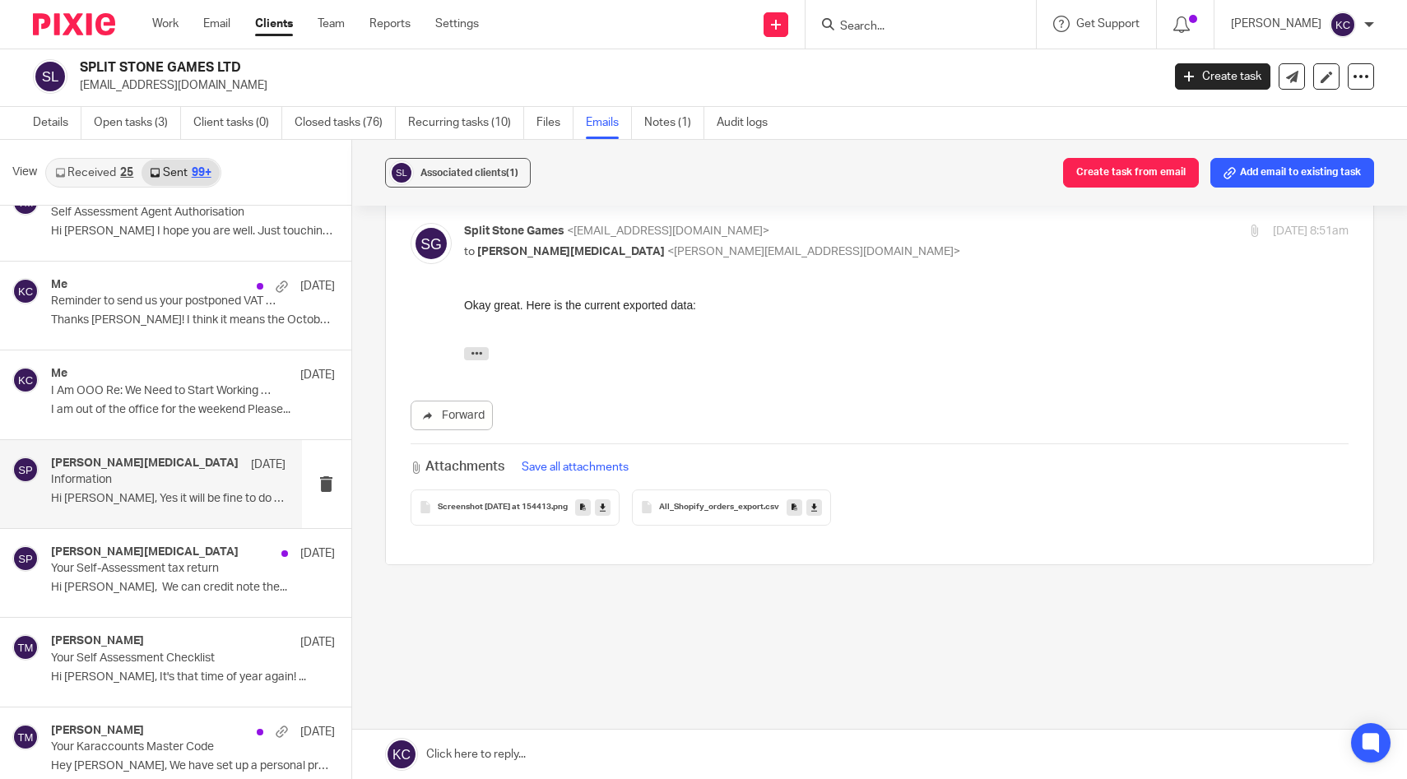
scroll to position [0, 0]
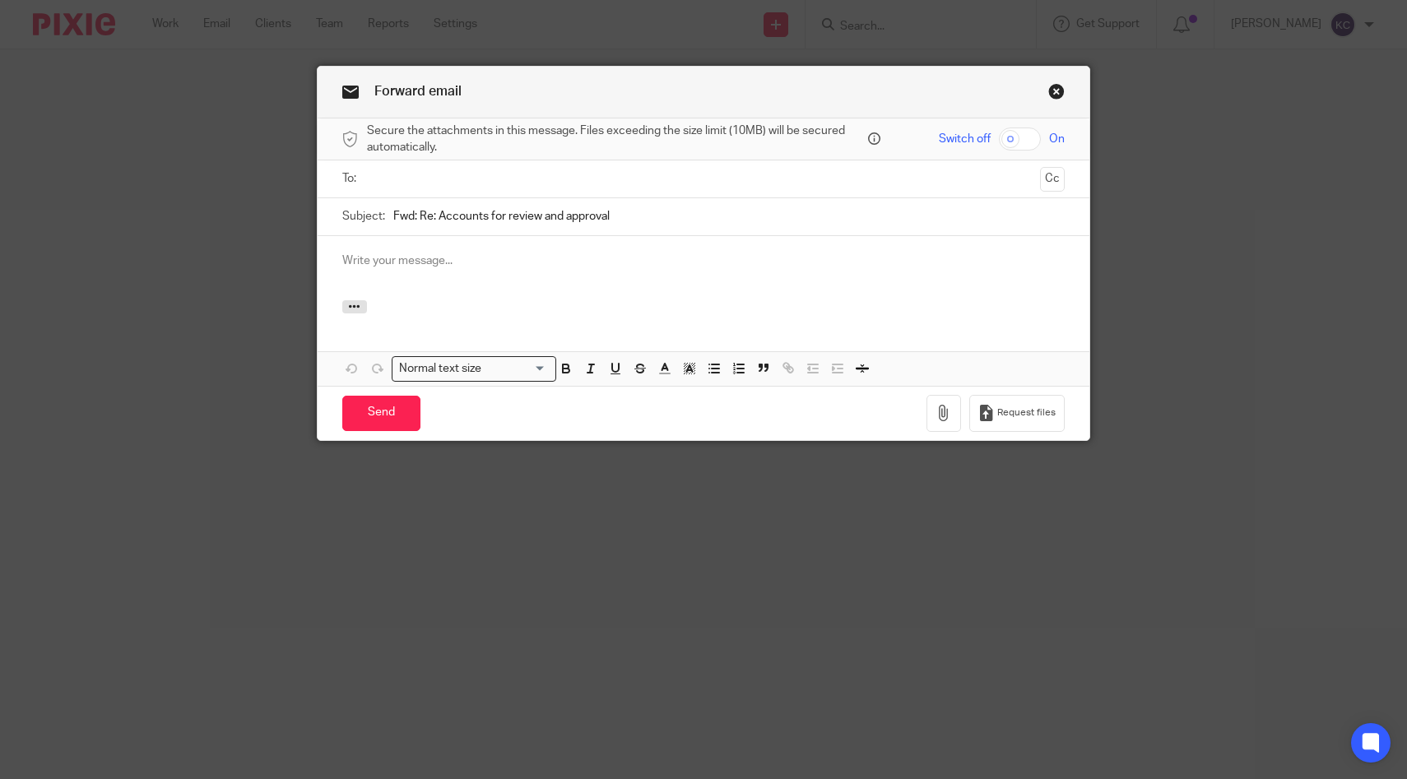
click at [586, 182] on input "text" at bounding box center [703, 179] width 661 height 19
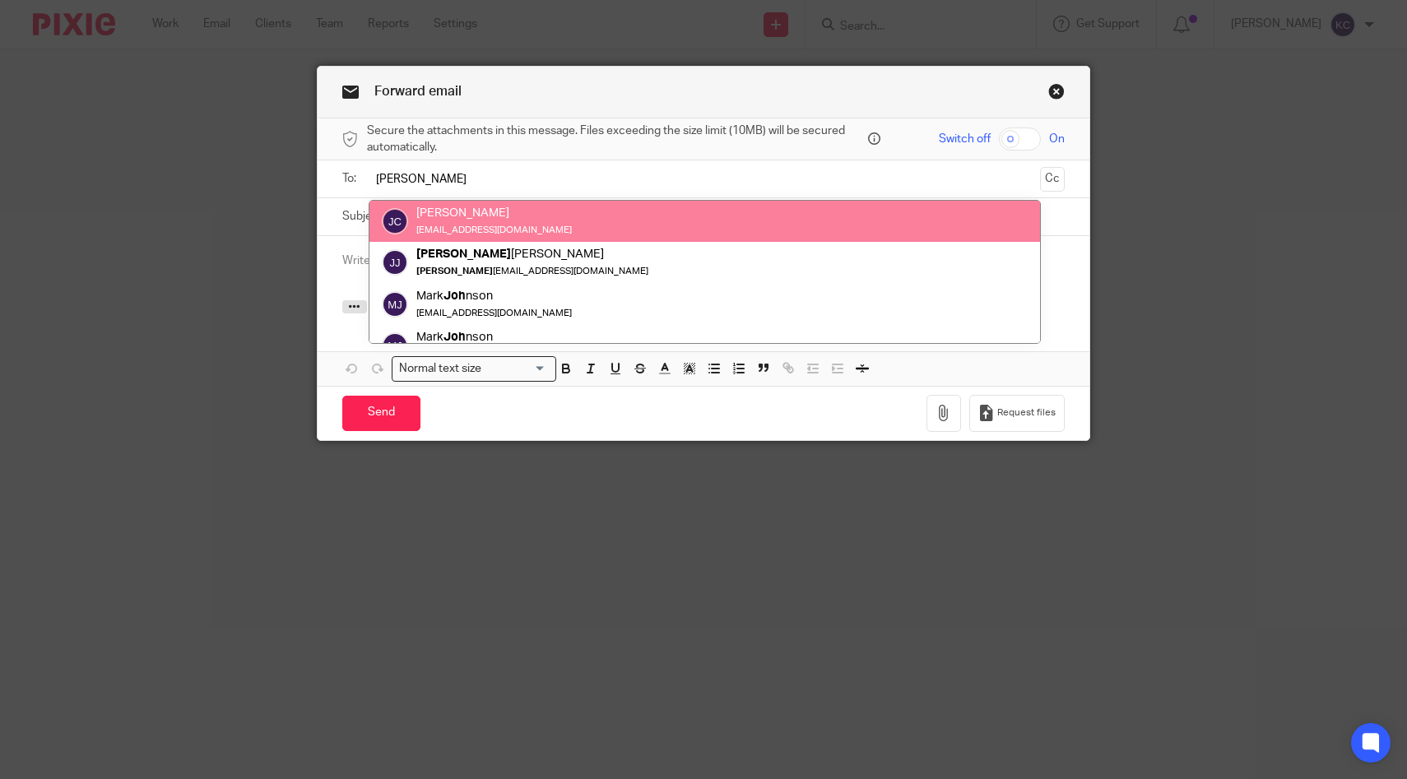
type input "josh"
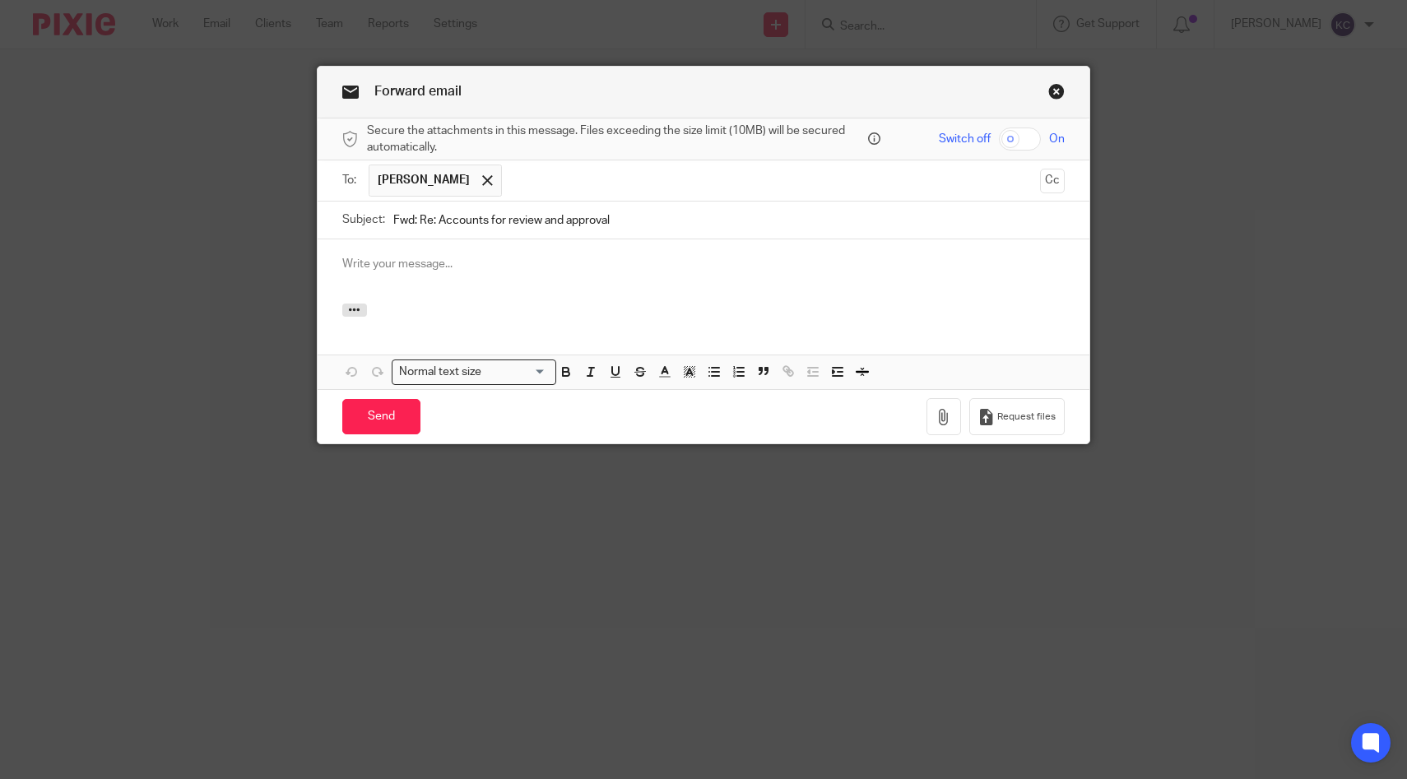
click at [477, 263] on p at bounding box center [704, 264] width 724 height 16
click at [1051, 89] on link "Close this dialog window" at bounding box center [1057, 94] width 16 height 22
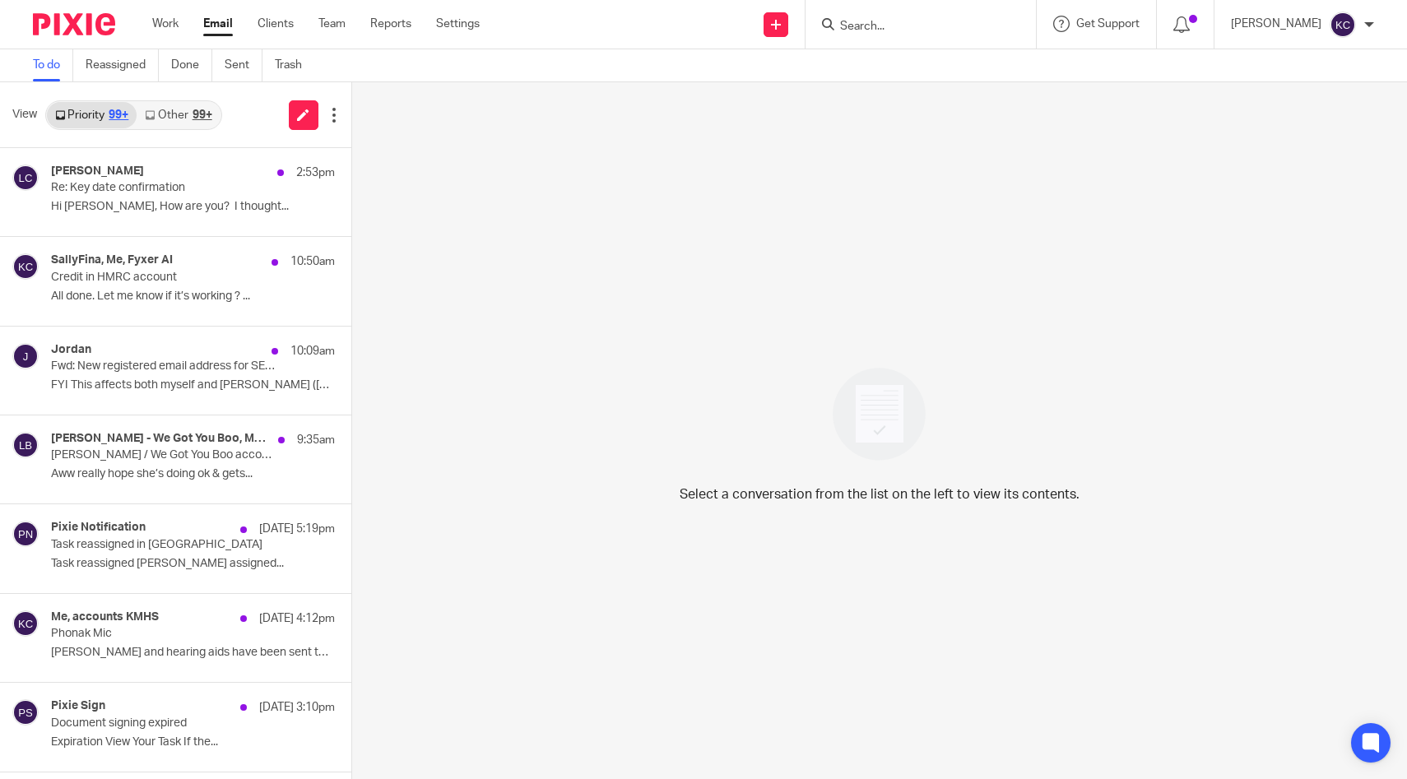
click at [905, 16] on form at bounding box center [926, 24] width 175 height 21
click at [907, 30] on input "Search" at bounding box center [913, 27] width 148 height 15
